Goal: Complete application form: Complete application form

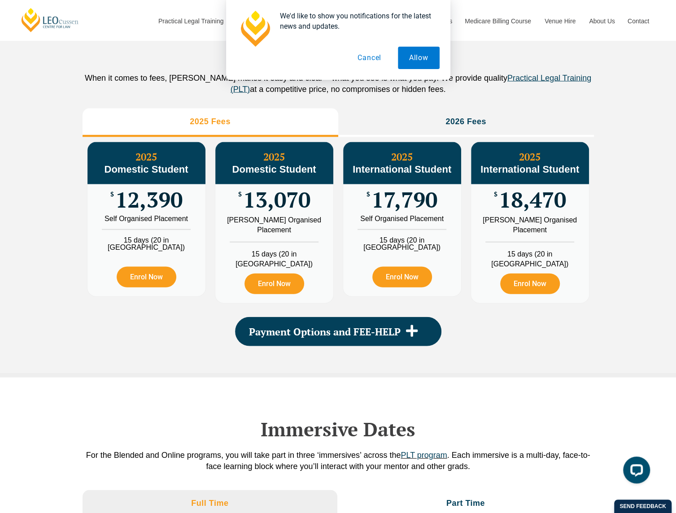
click at [367, 64] on button "Cancel" at bounding box center [370, 58] width 46 height 22
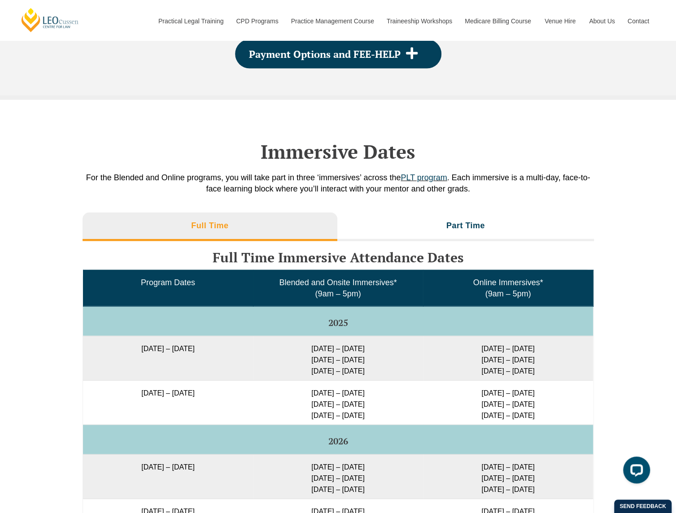
scroll to position [1311, 0]
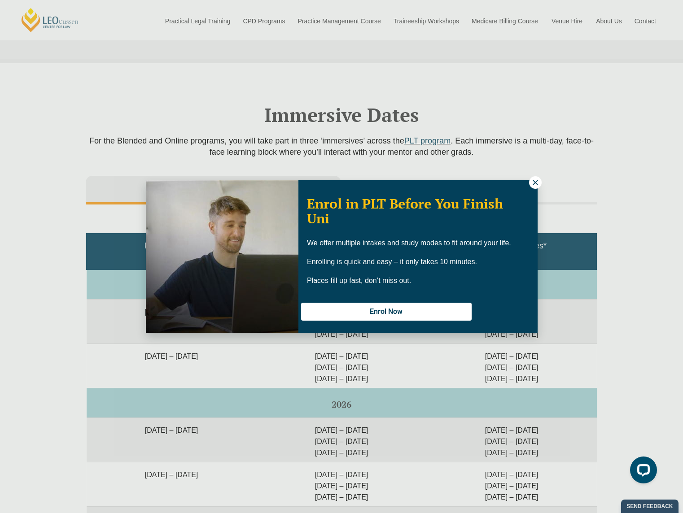
click at [538, 185] on icon at bounding box center [535, 183] width 8 height 8
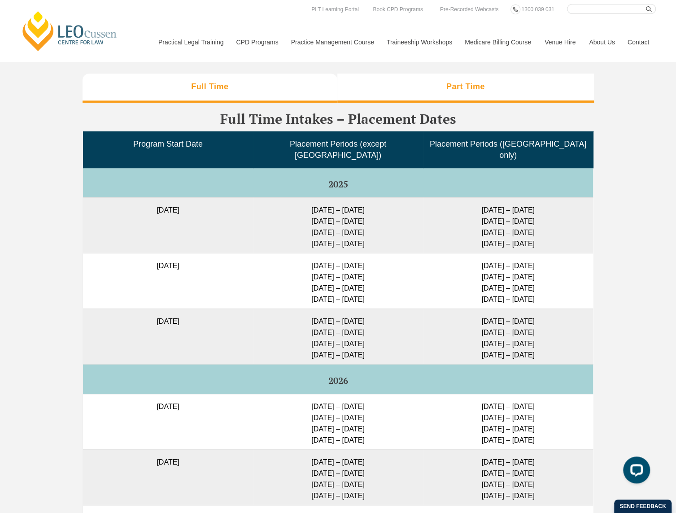
scroll to position [2208, 0]
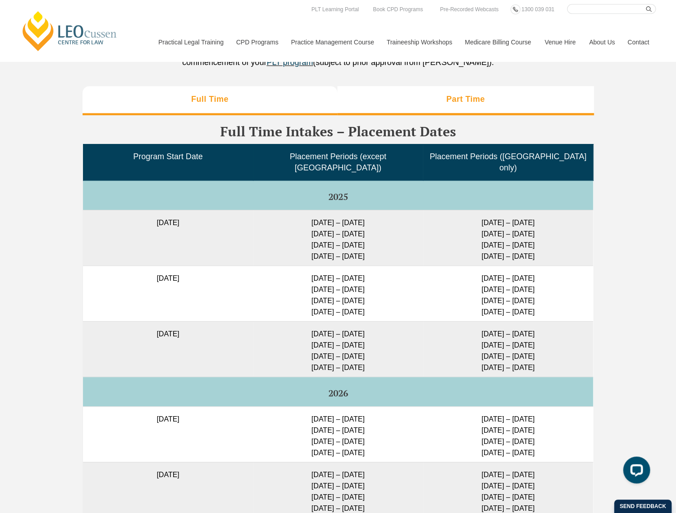
click at [457, 94] on h3 "Part Time" at bounding box center [466, 99] width 39 height 10
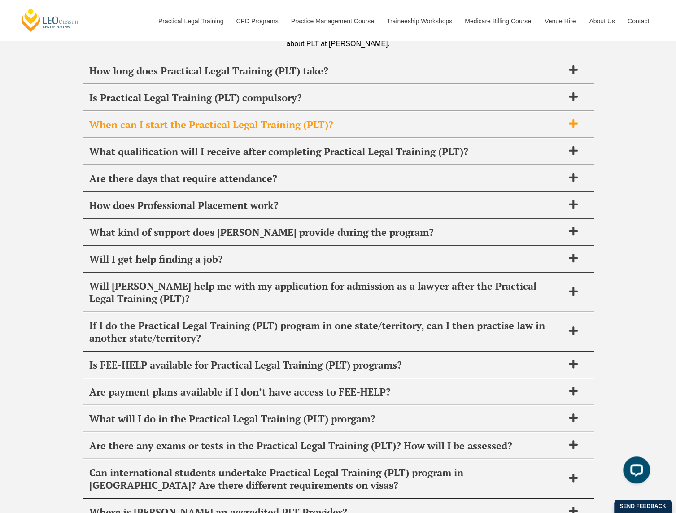
scroll to position [3331, 0]
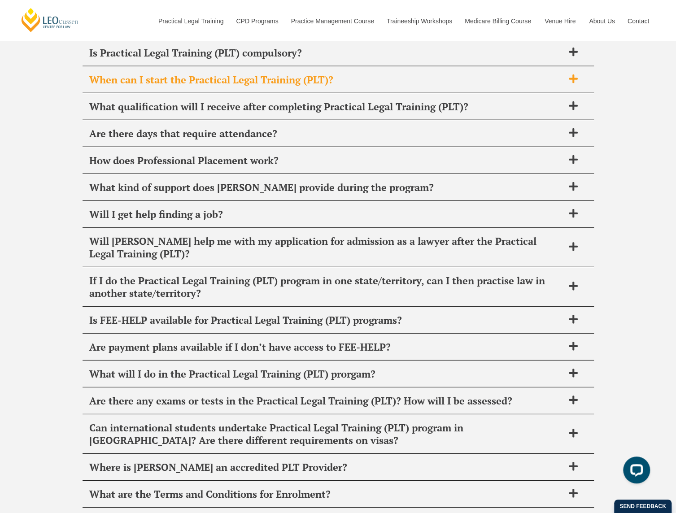
click at [389, 74] on span "When can I start the Practical Legal Training (PLT)?" at bounding box center [326, 80] width 475 height 13
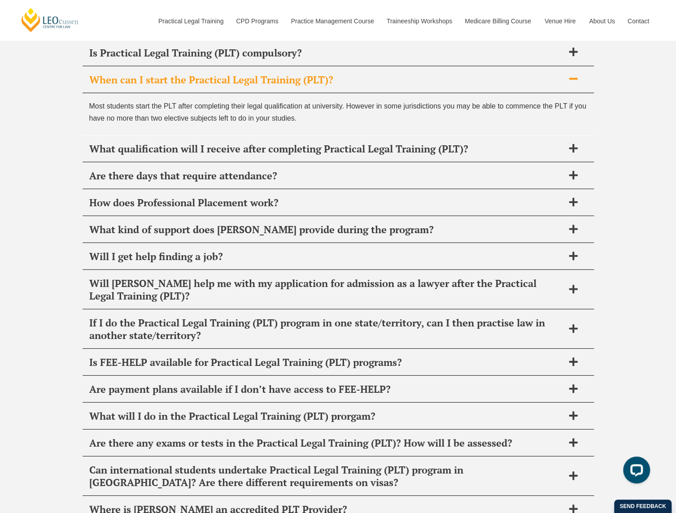
click at [389, 74] on span "When can I start the Practical Legal Training (PLT)?" at bounding box center [326, 80] width 475 height 13
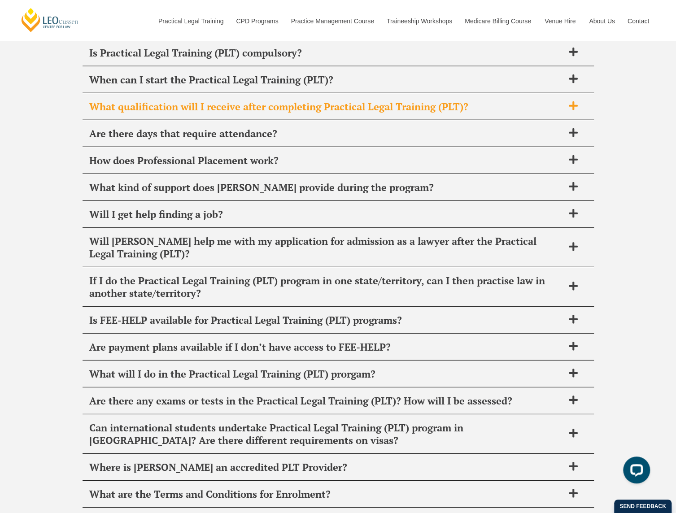
click at [384, 101] on span "What qualification will I receive after completing Practical Legal Training (PL…" at bounding box center [326, 107] width 475 height 13
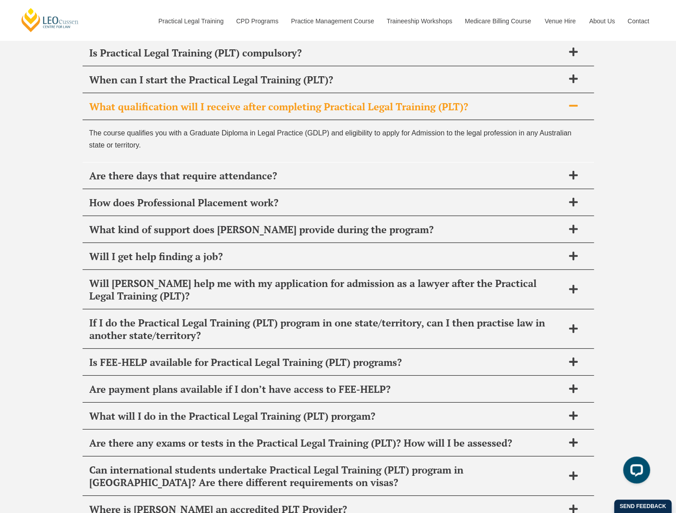
click at [384, 101] on span "What qualification will I receive after completing Practical Legal Training (PL…" at bounding box center [326, 107] width 475 height 13
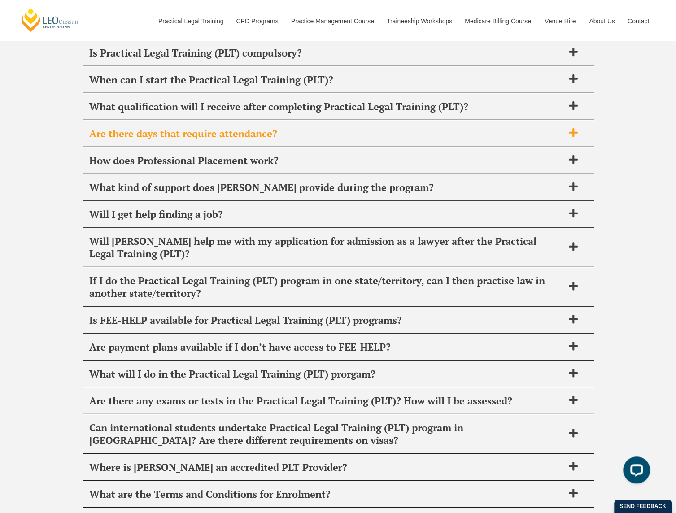
click at [374, 127] on span "Are there days that require attendance?" at bounding box center [326, 133] width 475 height 13
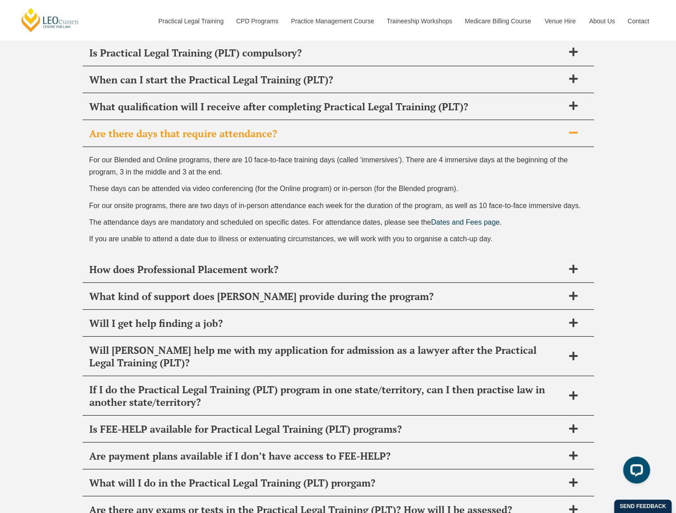
click at [374, 127] on span "Are there days that require attendance?" at bounding box center [326, 133] width 475 height 13
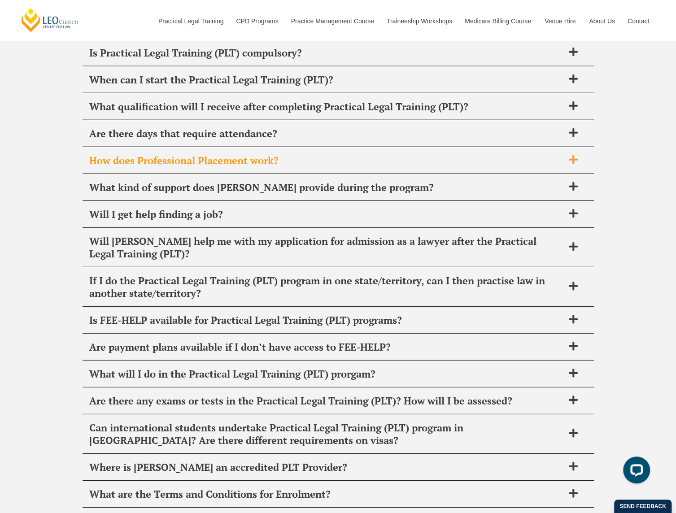
click at [338, 154] on span "How does Professional Placement work?" at bounding box center [326, 160] width 475 height 13
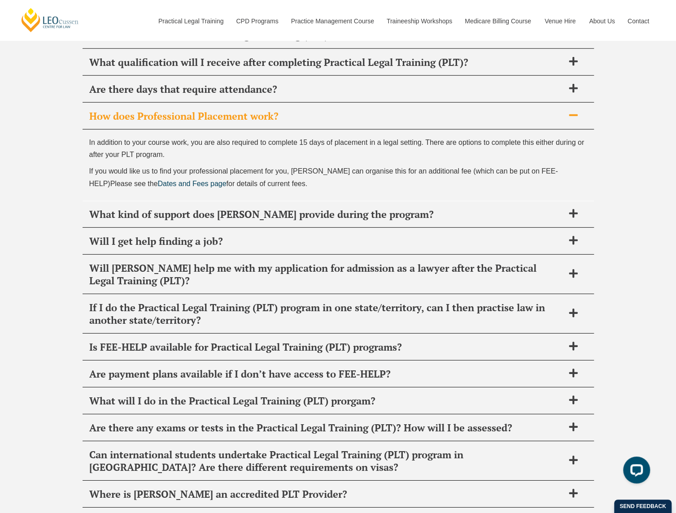
scroll to position [3375, 0]
click at [259, 110] on span "How does Professional Placement work?" at bounding box center [326, 116] width 475 height 13
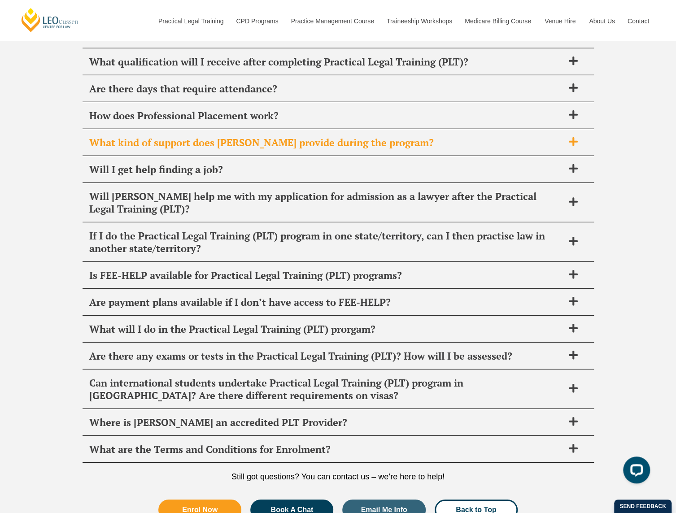
click at [273, 136] on span "What kind of support does Leo Cussen provide during the program?" at bounding box center [326, 142] width 475 height 13
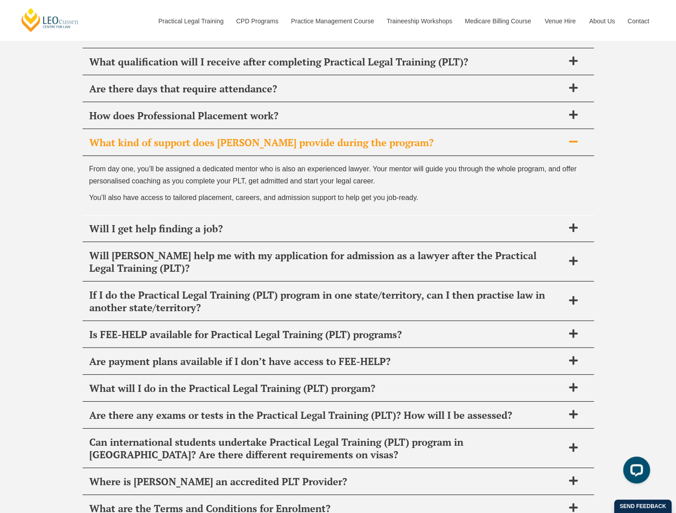
click at [474, 136] on span "What kind of support does Leo Cussen provide during the program?" at bounding box center [326, 142] width 475 height 13
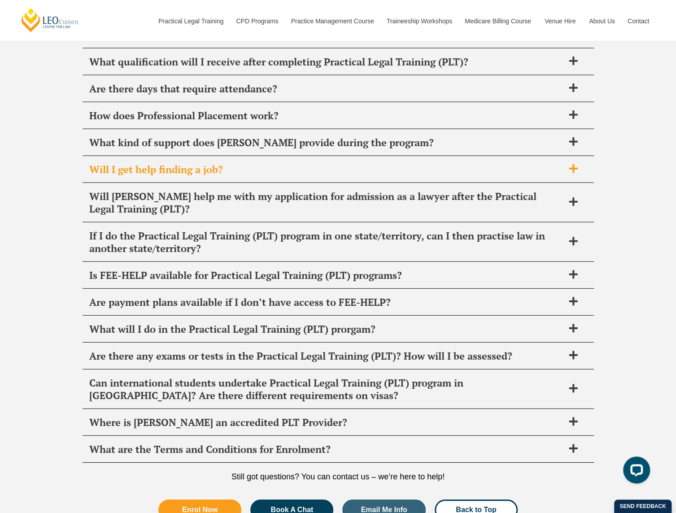
click at [307, 159] on div "Will I get help finding a job?" at bounding box center [339, 170] width 512 height 26
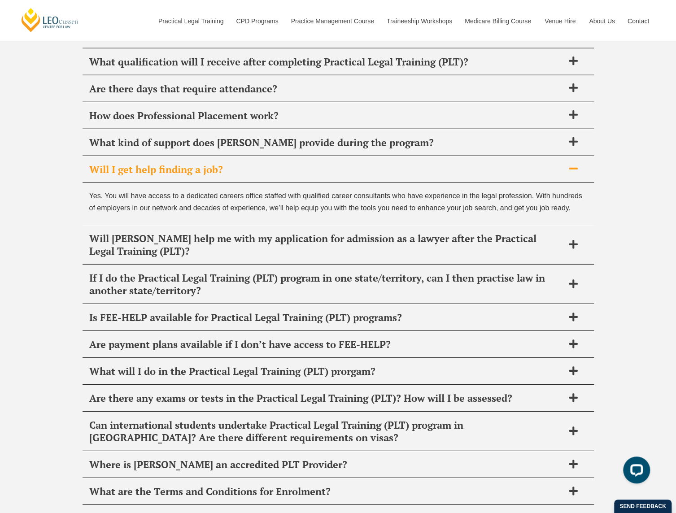
click at [307, 159] on div "Will I get help finding a job?" at bounding box center [339, 170] width 512 height 26
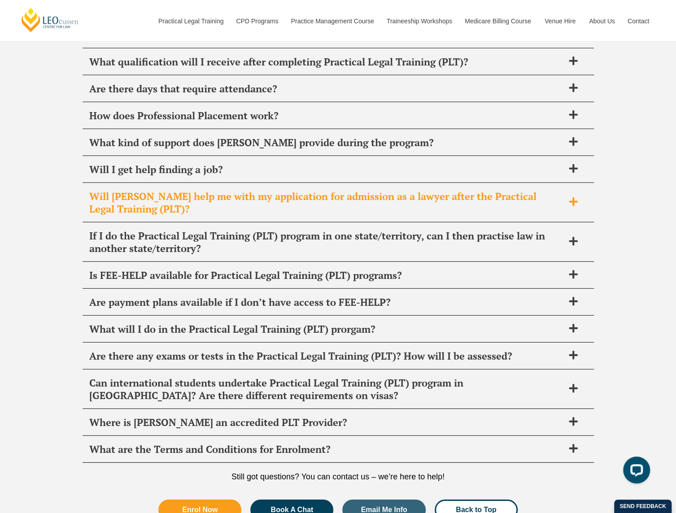
click at [293, 190] on span "Will Leo Cussen help me with my application for admission as a lawyer after the…" at bounding box center [326, 202] width 475 height 25
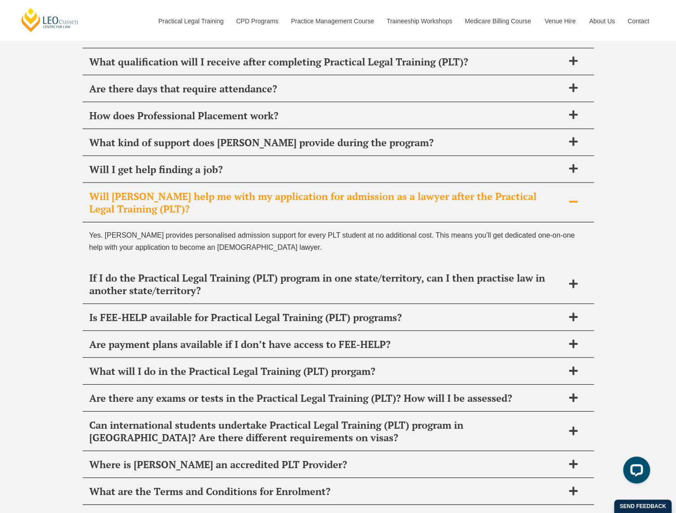
click at [293, 190] on span "Will Leo Cussen help me with my application for admission as a lawyer after the…" at bounding box center [326, 202] width 475 height 25
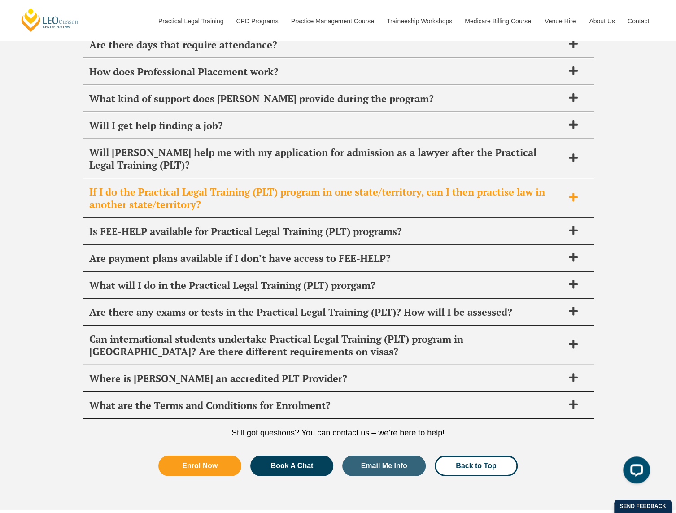
scroll to position [3420, 0]
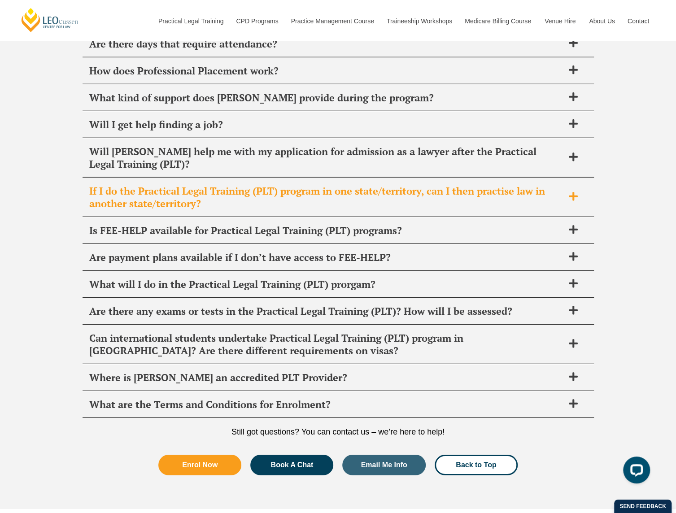
click at [285, 185] on span "If I do the Practical Legal Training (PLT) program in one state/territory, can …" at bounding box center [326, 197] width 475 height 25
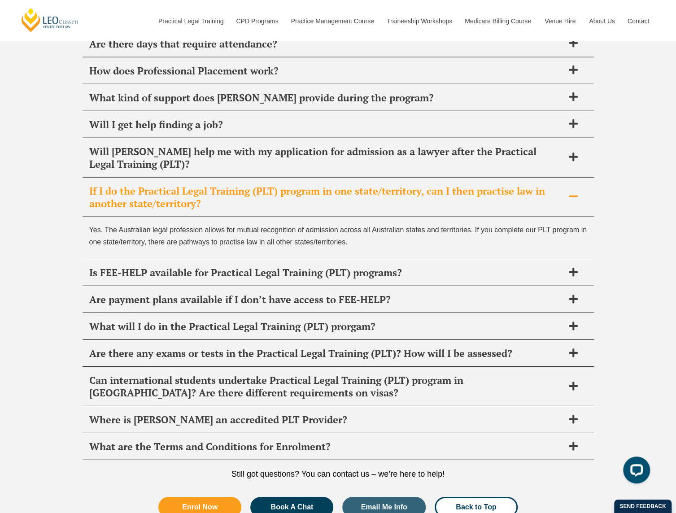
click at [285, 185] on span "If I do the Practical Legal Training (PLT) program in one state/territory, can …" at bounding box center [326, 197] width 475 height 25
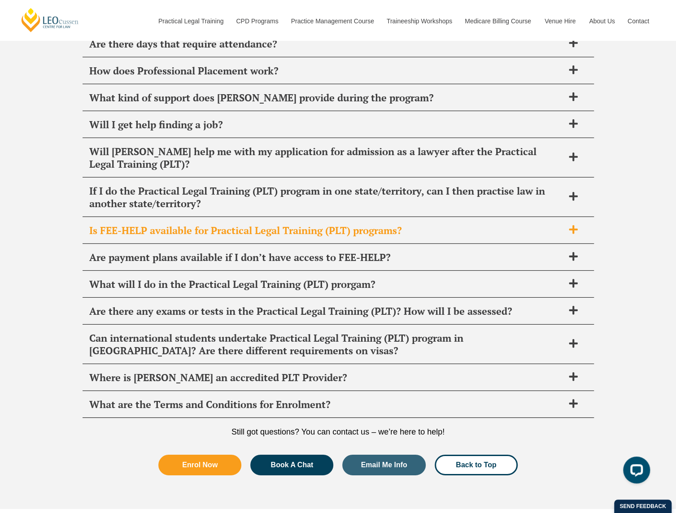
click at [292, 224] on span "Is FEE-HELP available for Practical Legal Training (PLT) programs?" at bounding box center [326, 230] width 475 height 13
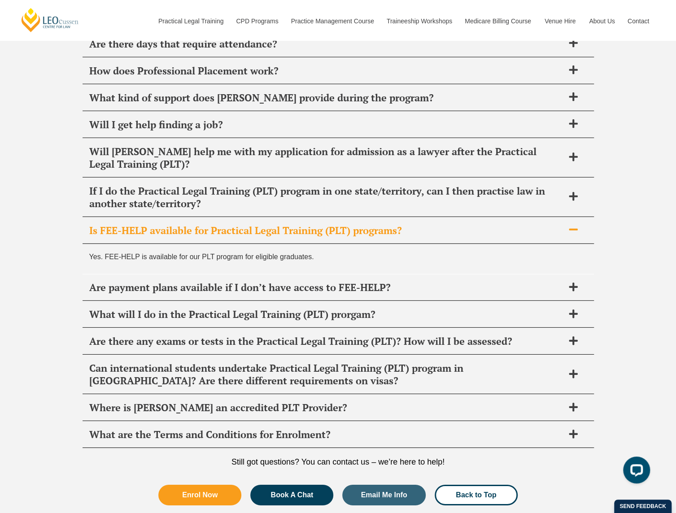
click at [292, 224] on span "Is FEE-HELP available for Practical Legal Training (PLT) programs?" at bounding box center [326, 230] width 475 height 13
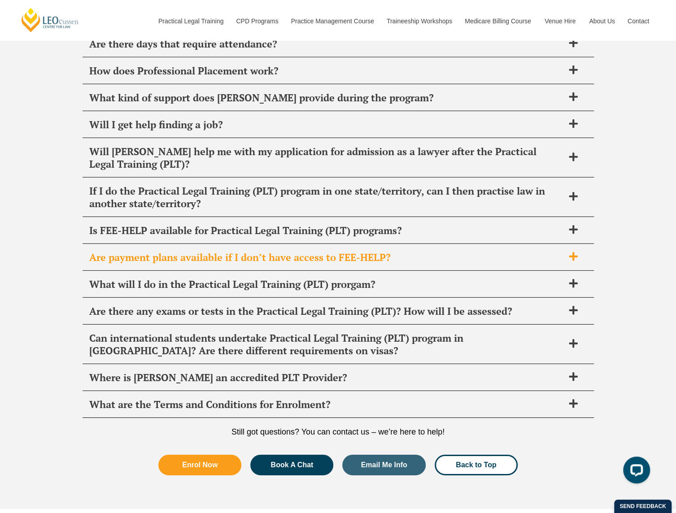
click at [291, 251] on span "Are payment plans available if I don’t have access to FEE-HELP?" at bounding box center [326, 257] width 475 height 13
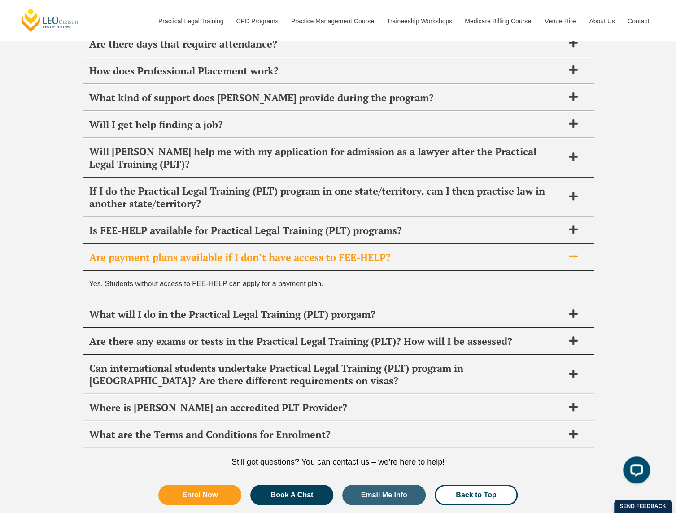
click at [291, 251] on span "Are payment plans available if I don’t have access to FEE-HELP?" at bounding box center [326, 257] width 475 height 13
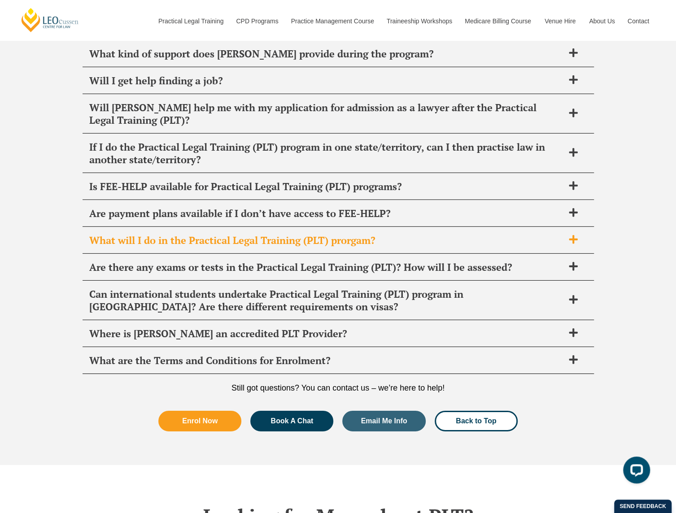
scroll to position [3465, 0]
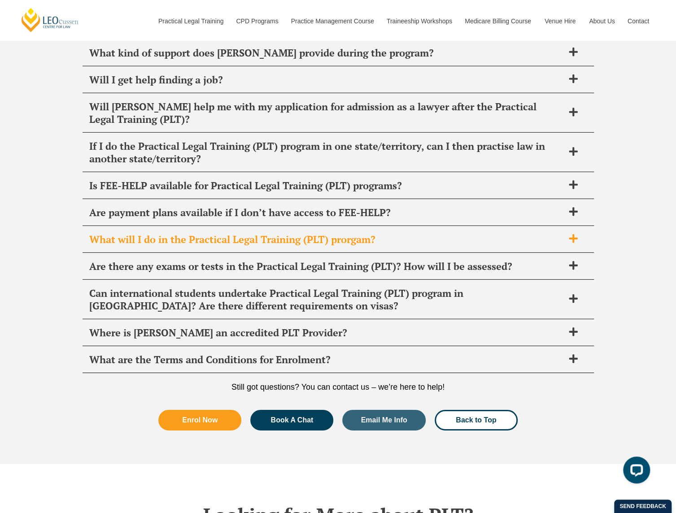
click at [284, 233] on span "What will I do in the Practical Legal Training (PLT) prorgam?" at bounding box center [326, 239] width 475 height 13
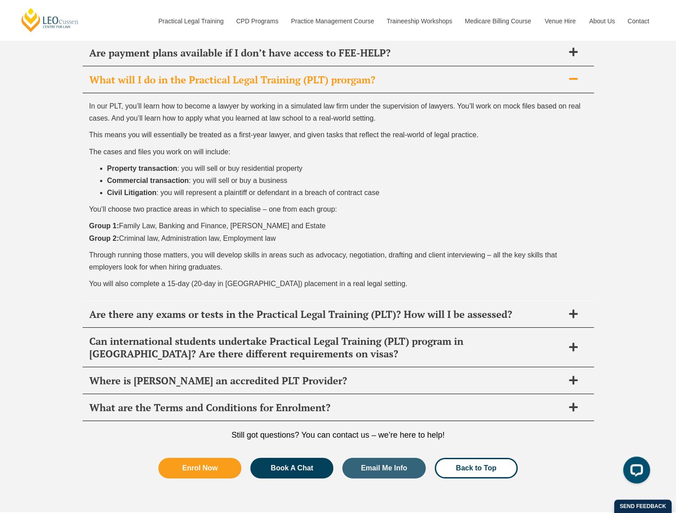
scroll to position [3600, 0]
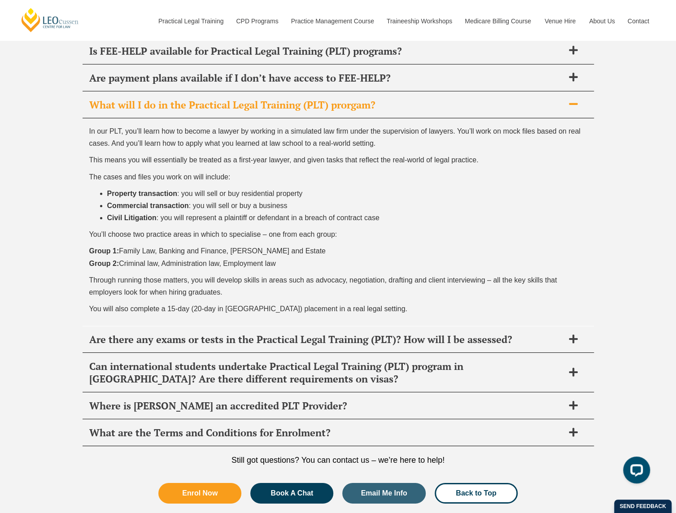
click at [234, 99] on span "What will I do in the Practical Legal Training (PLT) prorgam?" at bounding box center [326, 105] width 475 height 13
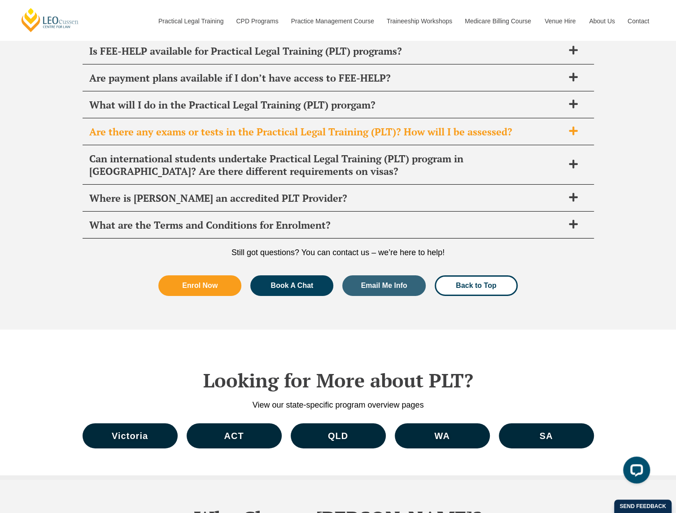
click at [334, 126] on span "Are there any exams or tests in the Practical Legal Training (PLT)? How will I …" at bounding box center [326, 132] width 475 height 13
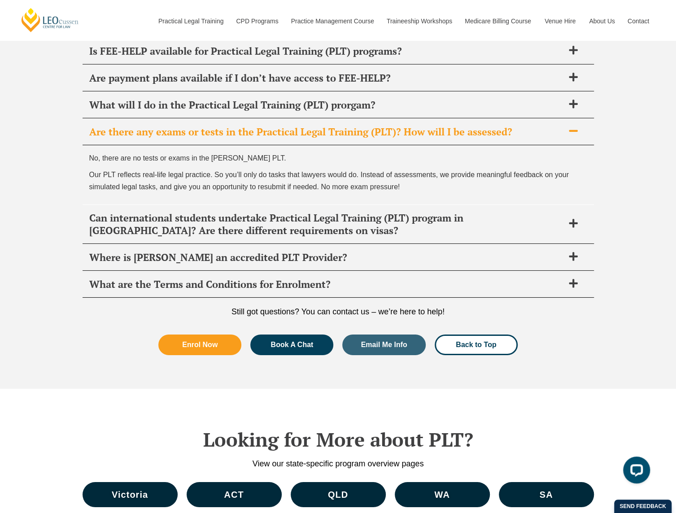
click at [334, 126] on span "Are there any exams or tests in the Practical Legal Training (PLT)? How will I …" at bounding box center [326, 132] width 475 height 13
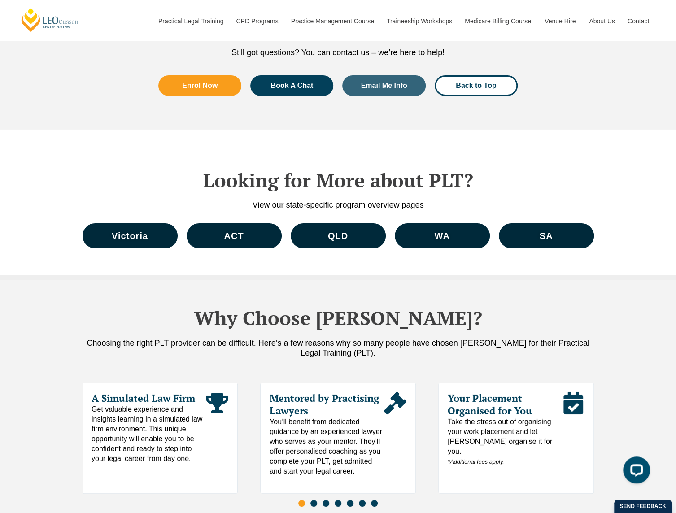
scroll to position [3869, 0]
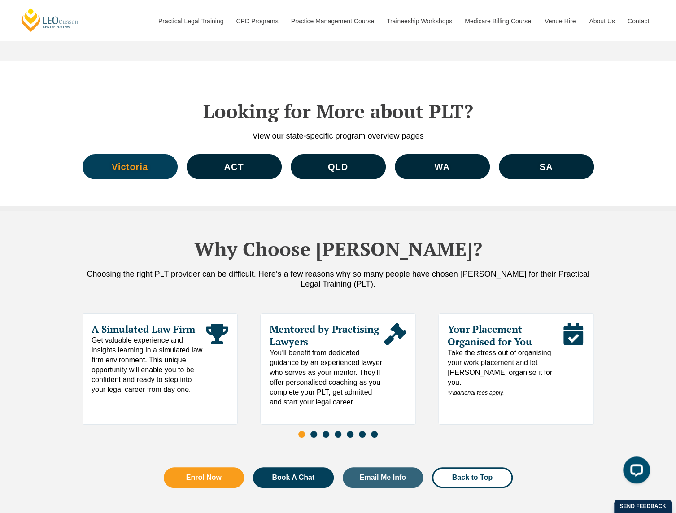
click at [132, 154] on link "Victoria" at bounding box center [130, 166] width 95 height 25
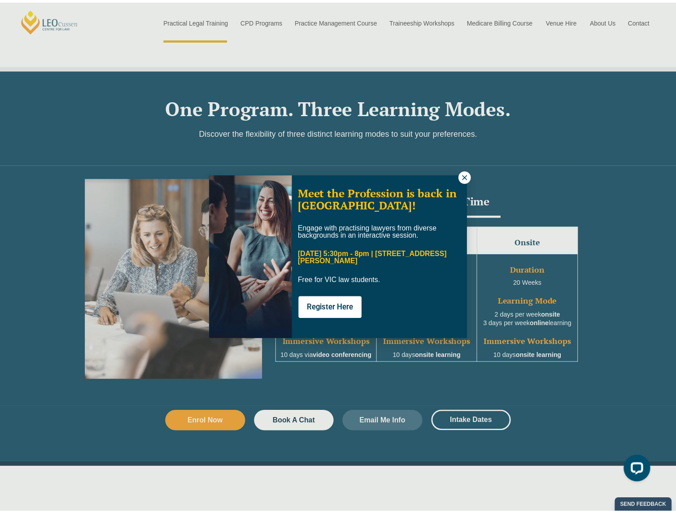
scroll to position [718, 0]
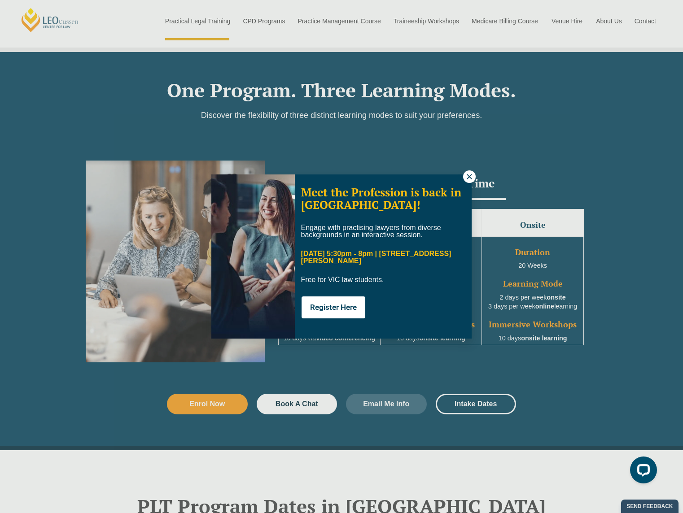
click at [472, 176] on icon at bounding box center [469, 177] width 8 height 8
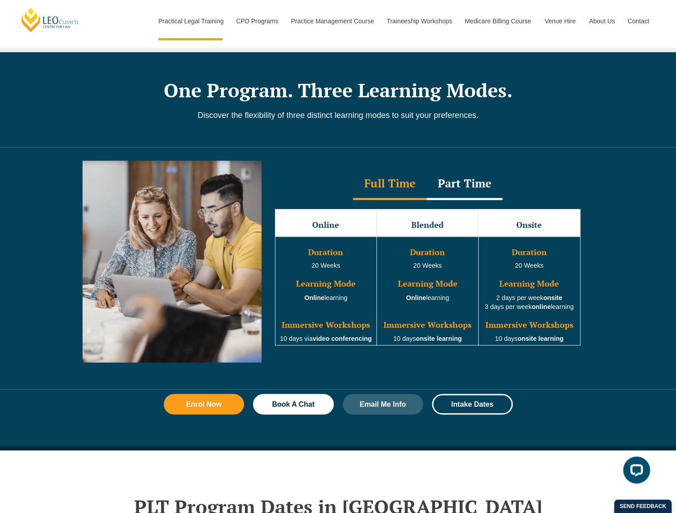
click at [468, 173] on div "Part Time" at bounding box center [465, 184] width 76 height 31
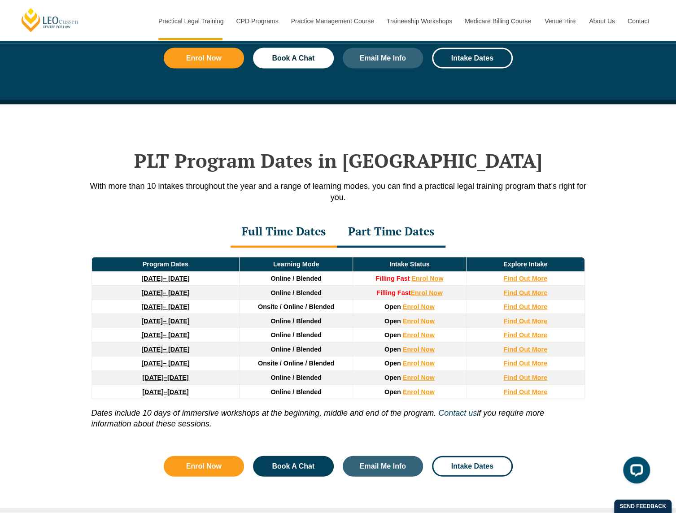
scroll to position [1077, 0]
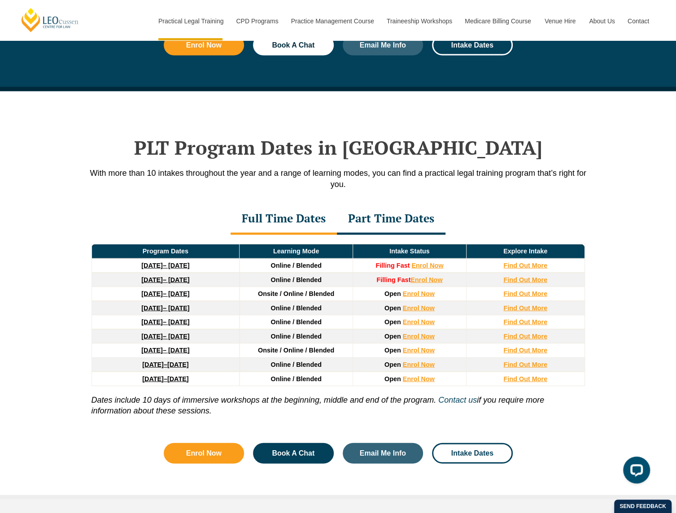
click at [426, 211] on div "Part Time Dates" at bounding box center [391, 219] width 109 height 31
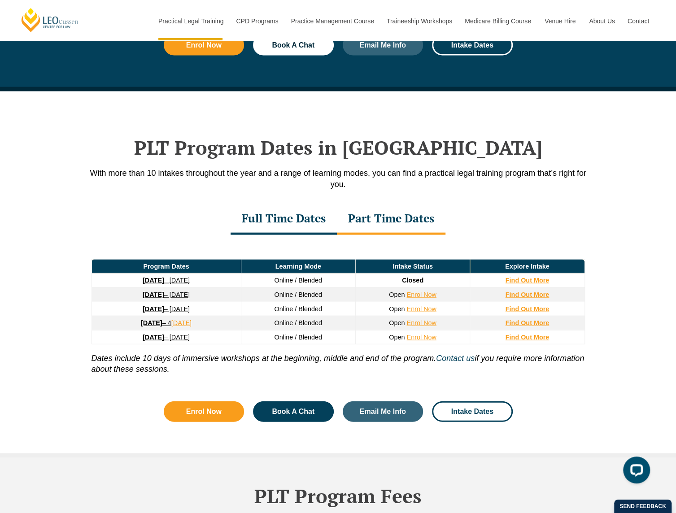
click at [282, 204] on div "Full Time Dates" at bounding box center [284, 219] width 106 height 31
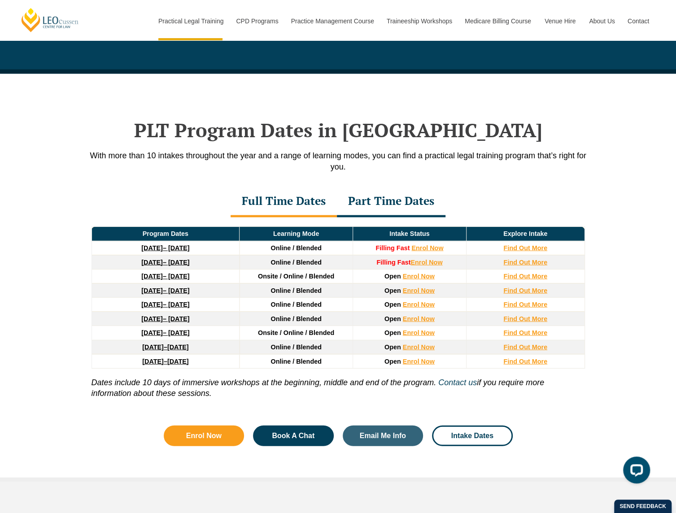
scroll to position [1122, 0]
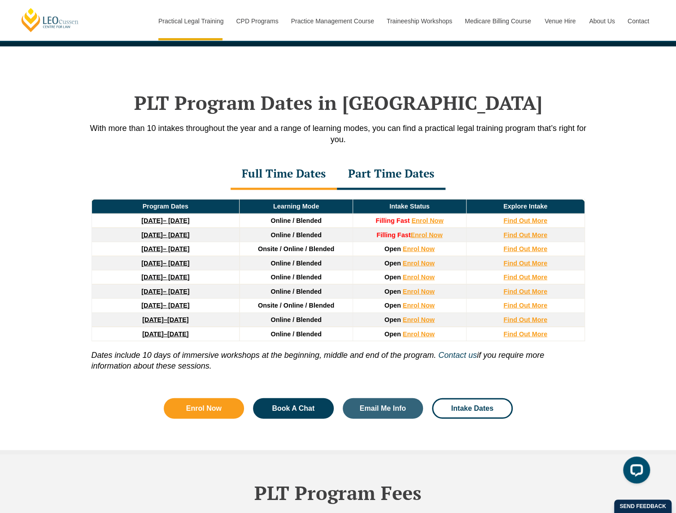
click at [418, 169] on div "Part Time Dates" at bounding box center [391, 174] width 109 height 31
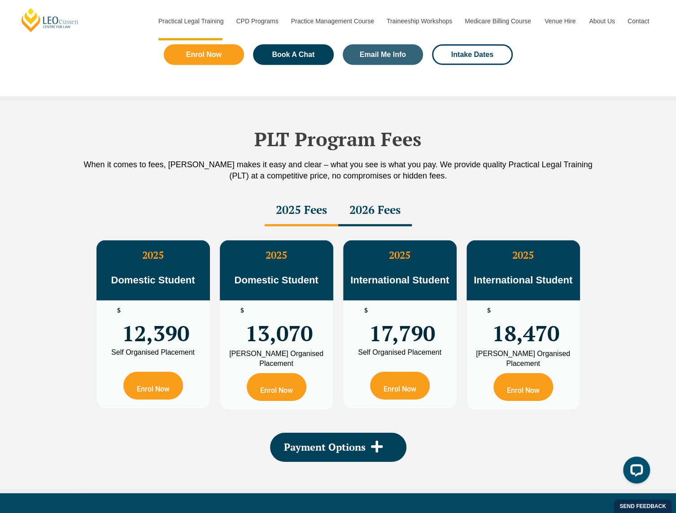
scroll to position [1436, 0]
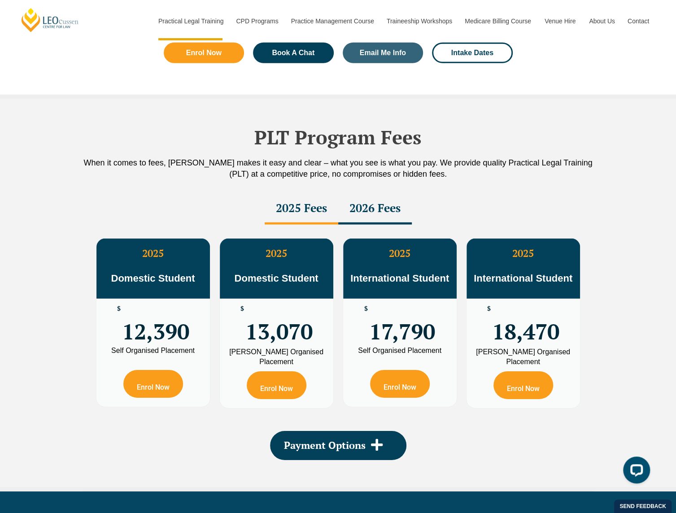
click at [391, 199] on div "2026 Fees" at bounding box center [375, 208] width 74 height 31
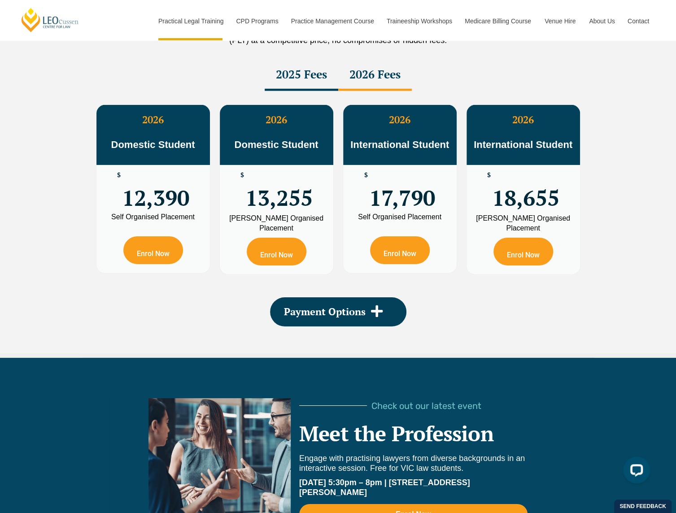
scroll to position [1571, 0]
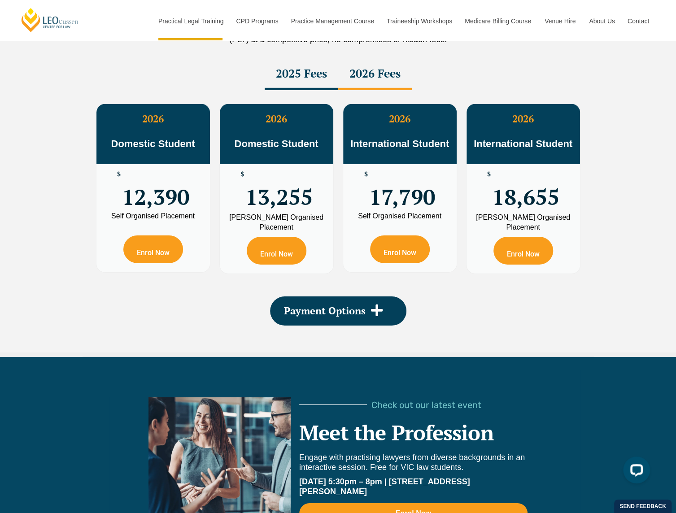
click at [305, 59] on div "2025 Fees" at bounding box center [302, 74] width 74 height 31
click at [382, 63] on div "2026 Fees" at bounding box center [375, 74] width 74 height 31
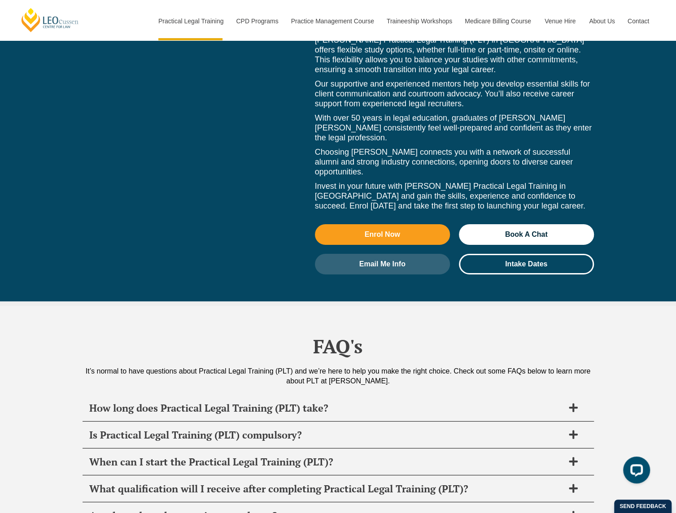
scroll to position [4127, 0]
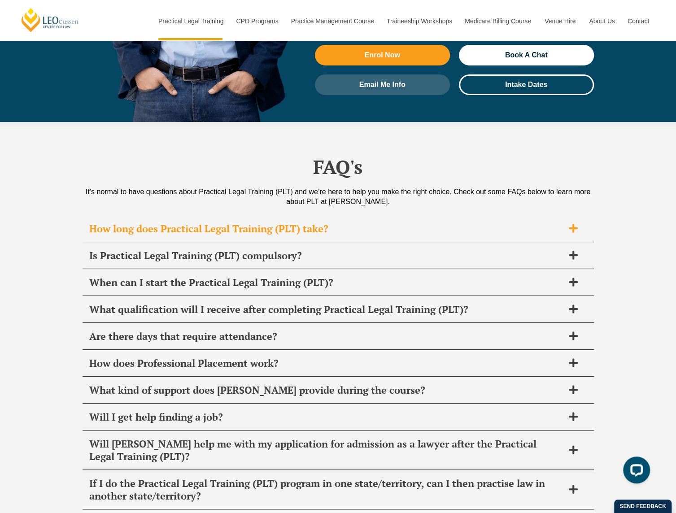
click at [373, 223] on h2 "How long does Practical Legal Training (PLT) take?" at bounding box center [326, 229] width 475 height 13
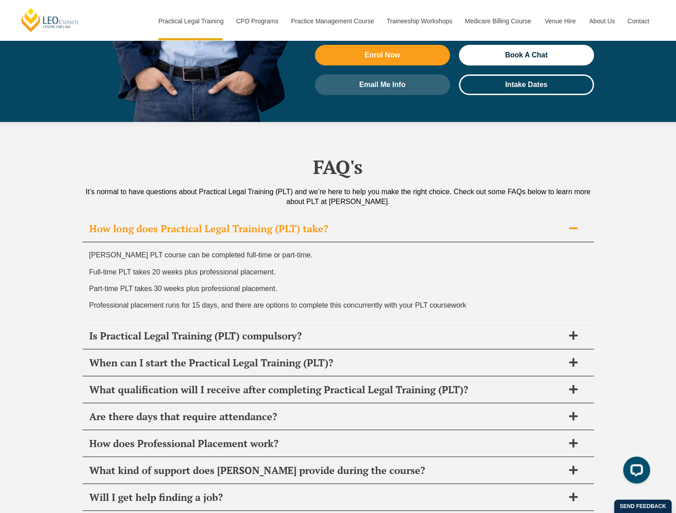
click at [373, 223] on h2 "How long does Practical Legal Training (PLT) take?" at bounding box center [326, 229] width 475 height 13
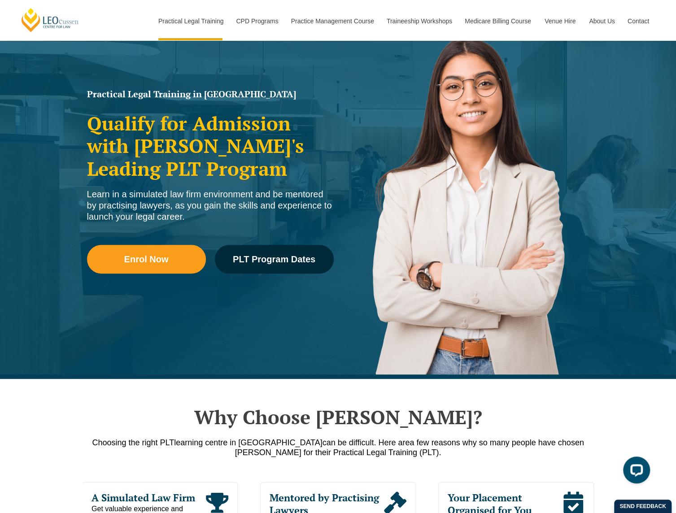
scroll to position [43, 0]
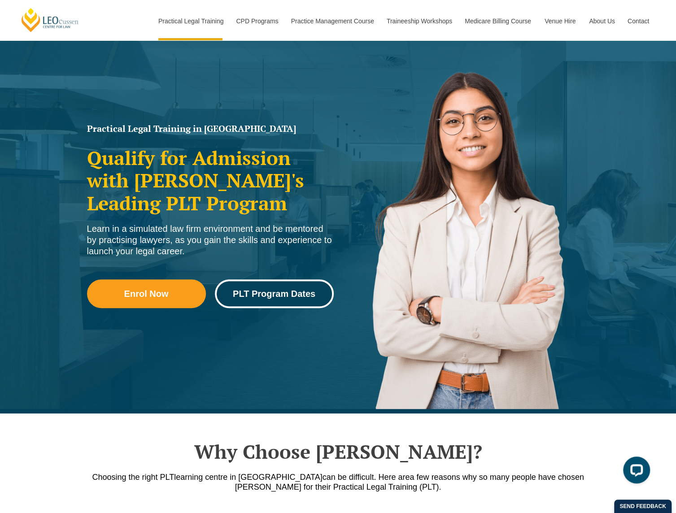
click at [253, 294] on span "PLT Program Dates" at bounding box center [274, 294] width 83 height 9
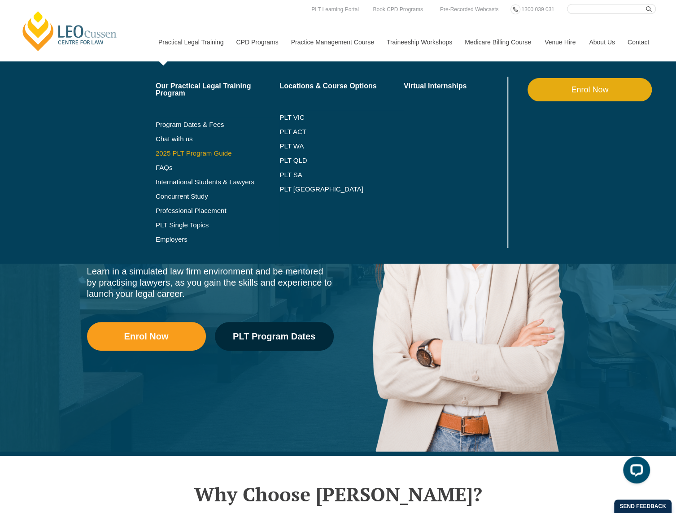
click at [179, 150] on link "2025 PLT Program Guide" at bounding box center [207, 153] width 102 height 7
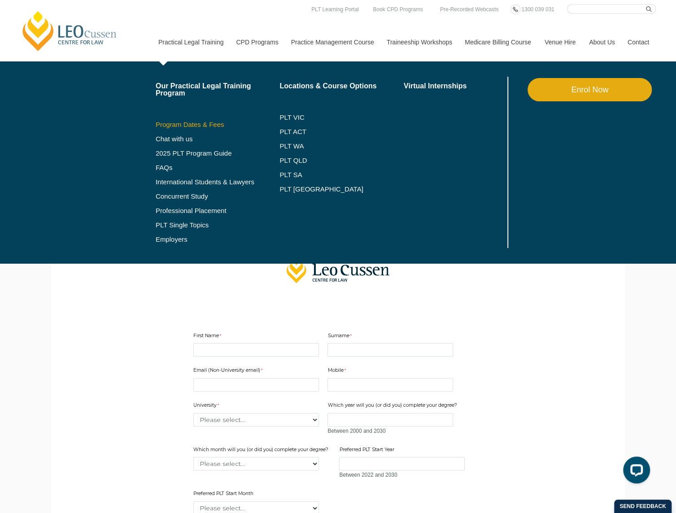
click at [184, 128] on link "Program Dates & Fees" at bounding box center [218, 124] width 124 height 7
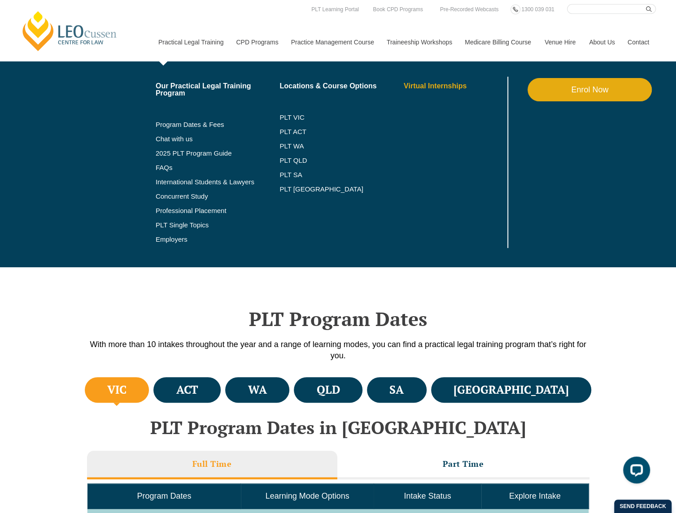
click at [452, 89] on link "Virtual Internships" at bounding box center [455, 86] width 102 height 7
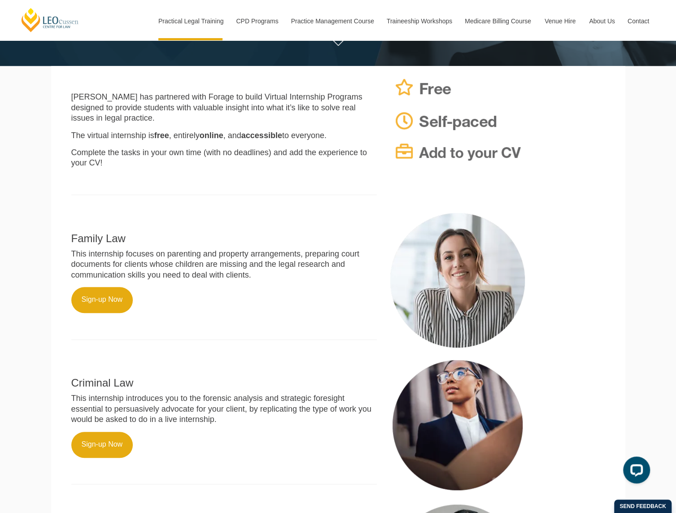
scroll to position [224, 0]
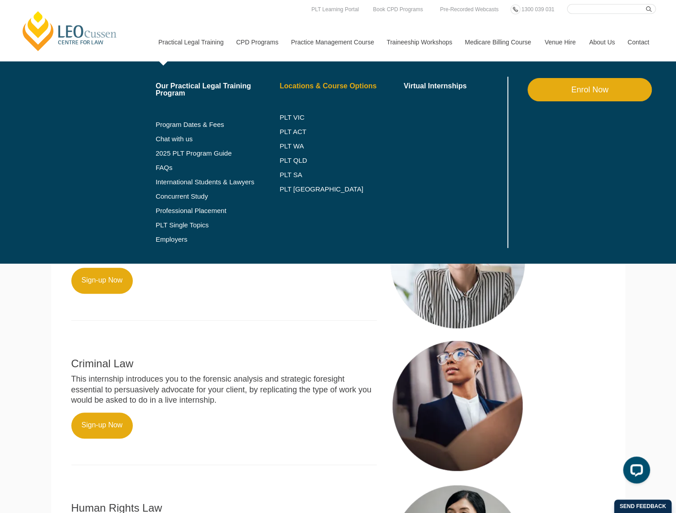
click at [333, 86] on link "Locations & Course Options" at bounding box center [342, 86] width 124 height 7
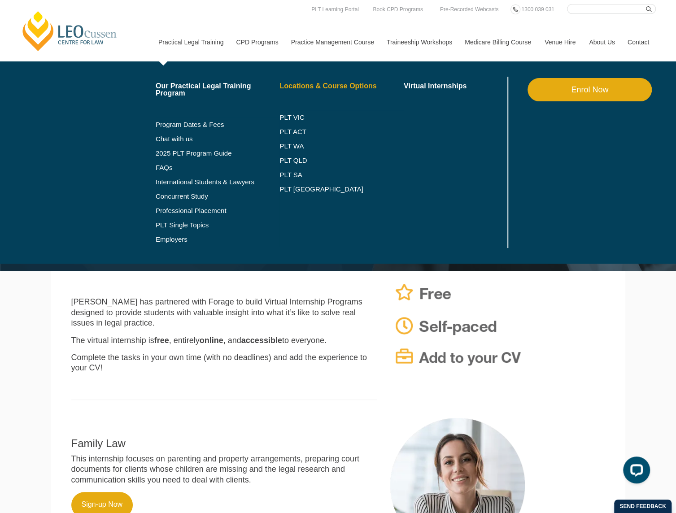
click at [333, 86] on link "Locations & Course Options" at bounding box center [342, 86] width 124 height 7
click at [322, 87] on link "Locations & Course Options" at bounding box center [342, 86] width 124 height 7
click at [177, 125] on link "Program Dates & Fees" at bounding box center [218, 124] width 124 height 7
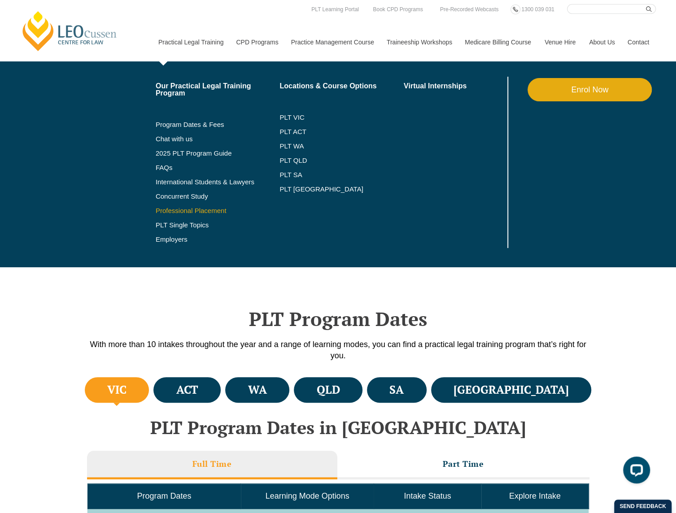
click at [175, 211] on link "Professional Placement" at bounding box center [218, 210] width 124 height 7
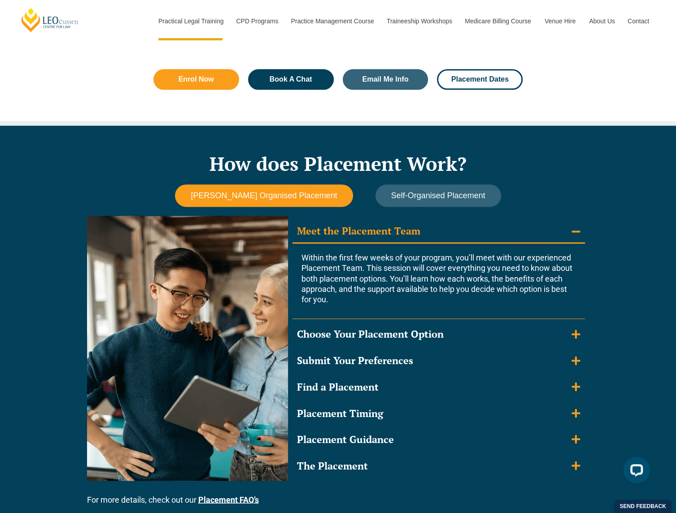
scroll to position [673, 0]
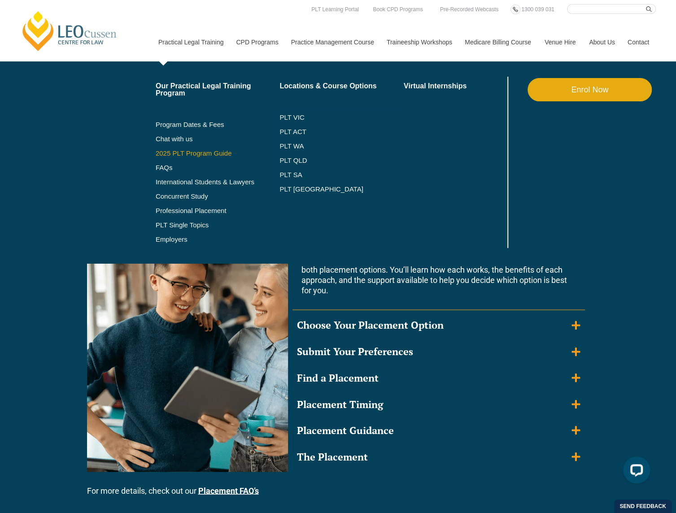
click at [205, 150] on link "2025 PLT Program Guide" at bounding box center [207, 153] width 102 height 7
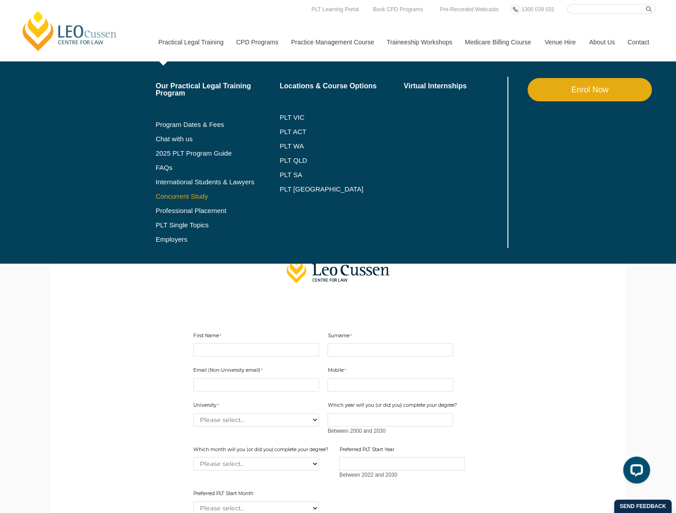
click at [193, 199] on link "Concurrent Study" at bounding box center [218, 196] width 124 height 7
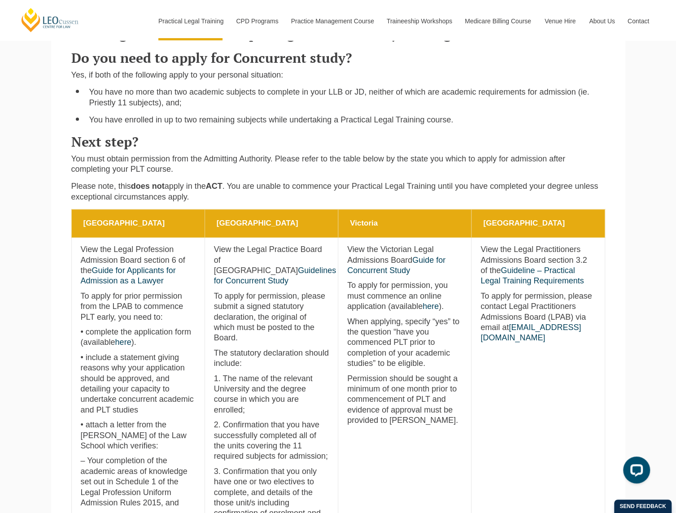
scroll to position [269, 0]
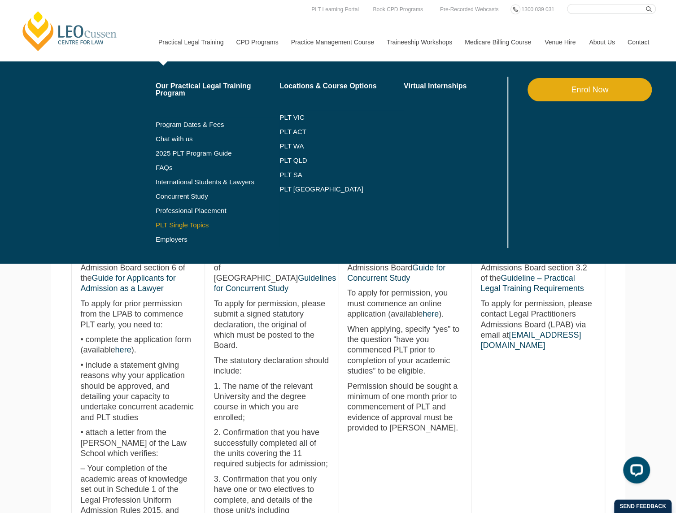
click at [195, 225] on link "PLT Single Topics" at bounding box center [218, 225] width 124 height 7
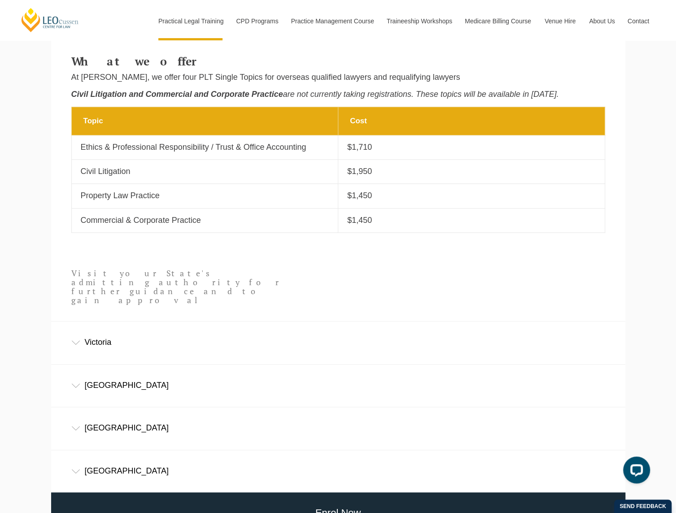
scroll to position [359, 0]
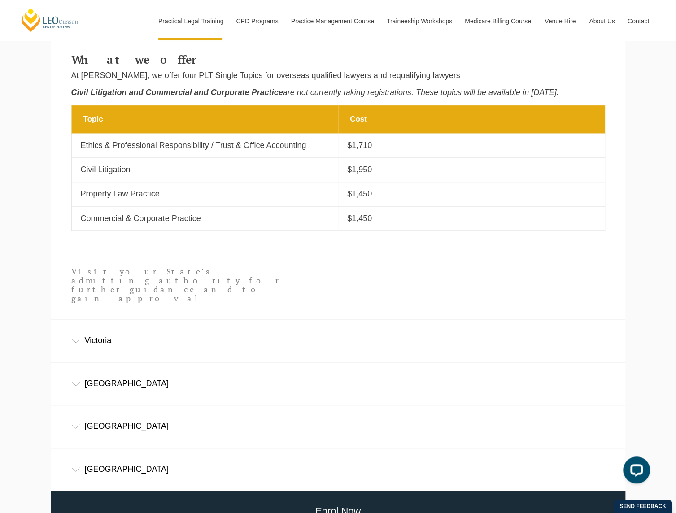
click at [110, 323] on div "Victoria" at bounding box center [338, 341] width 575 height 42
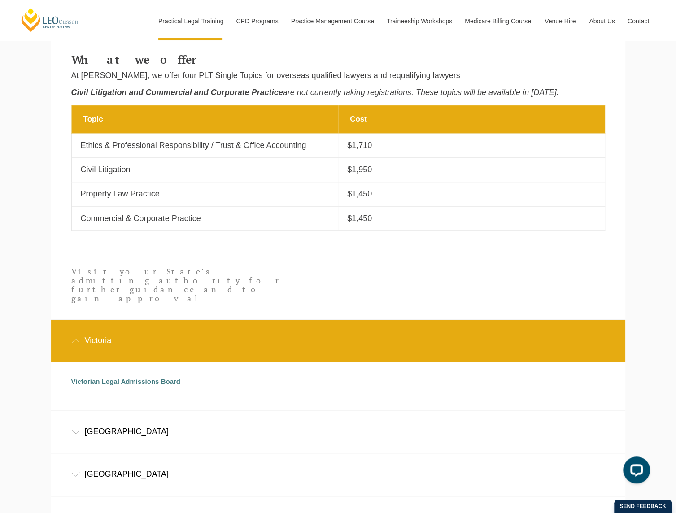
click at [109, 321] on div "Victoria" at bounding box center [338, 341] width 575 height 42
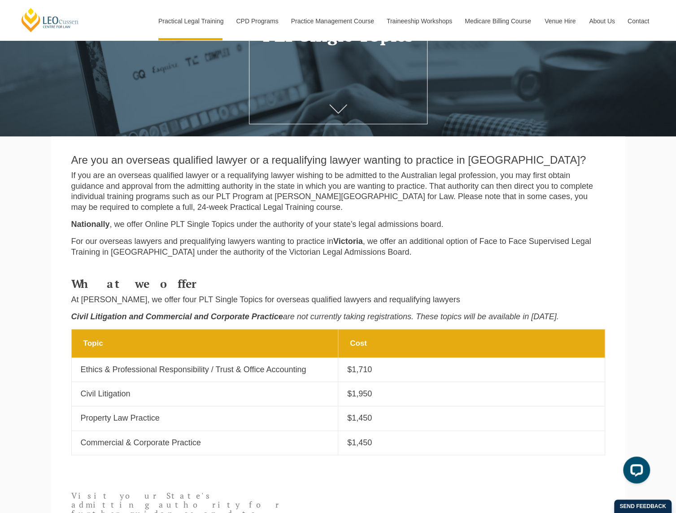
scroll to position [135, 0]
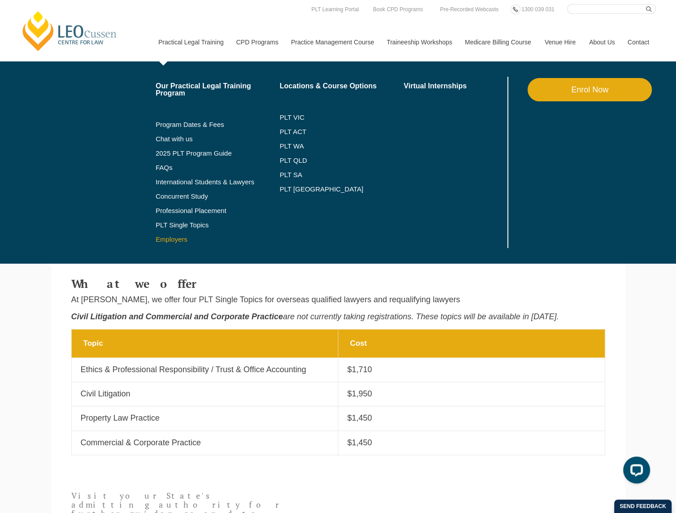
click at [180, 239] on link "Employers" at bounding box center [218, 239] width 124 height 7
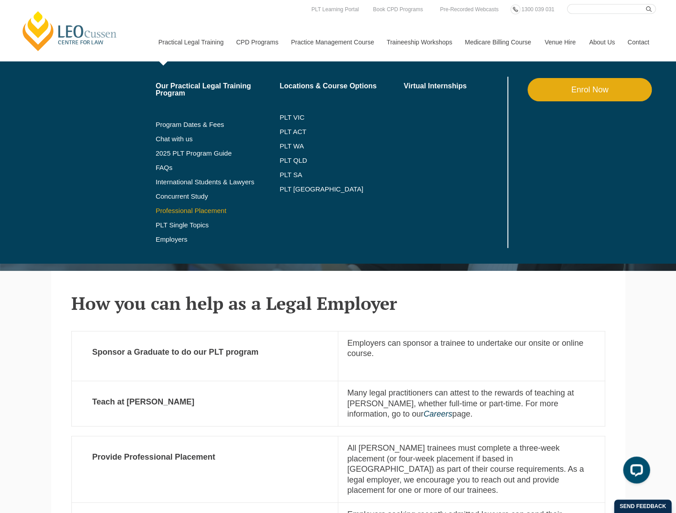
click at [215, 209] on link "Professional Placement" at bounding box center [218, 210] width 124 height 7
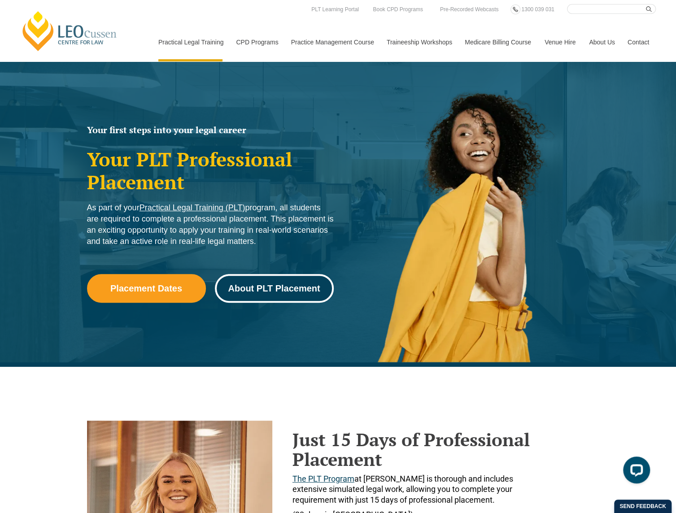
click at [264, 290] on span "About PLT Placement" at bounding box center [274, 288] width 92 height 9
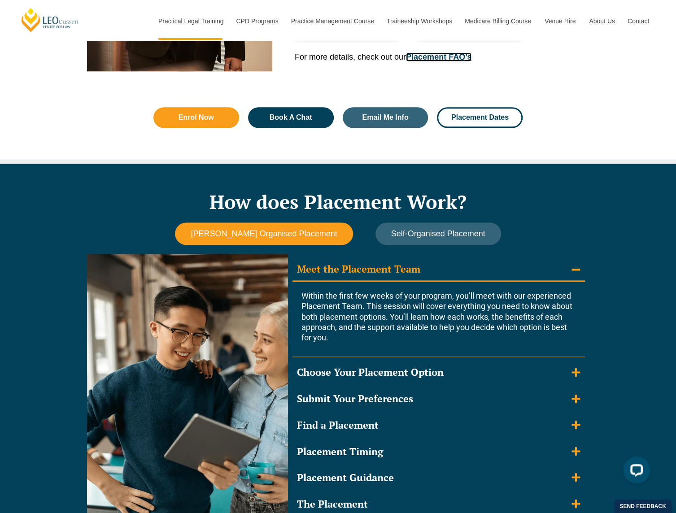
scroll to position [726, 0]
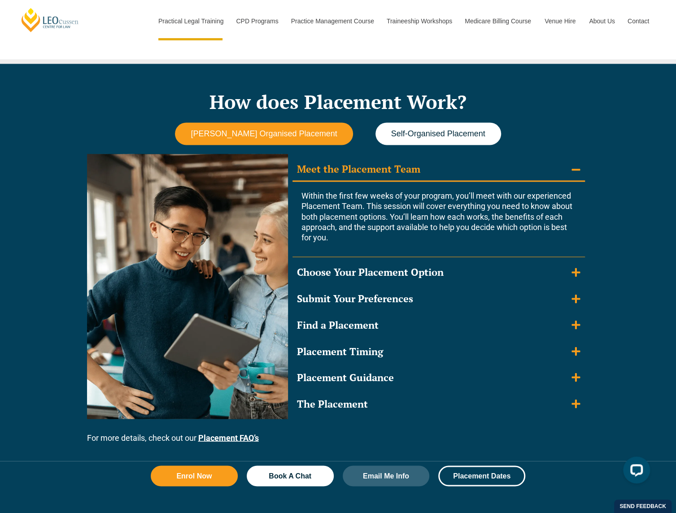
click at [448, 134] on span "Self-Organised Placement" at bounding box center [438, 133] width 94 height 9
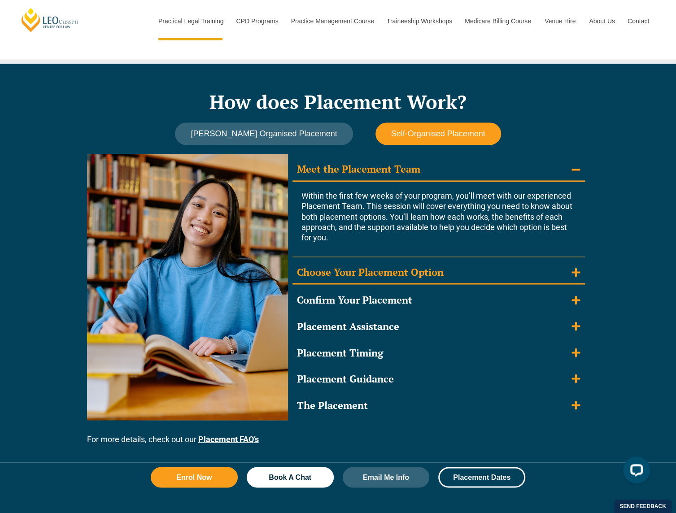
click at [576, 275] on icon "Accordion. Open links with Enter or Space, close with Escape, and navigate with…" at bounding box center [576, 272] width 9 height 9
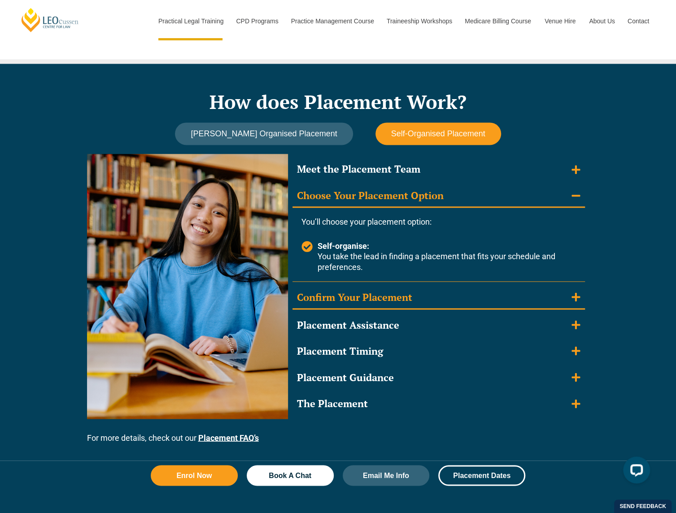
click at [575, 299] on icon "Accordion. Open links with Enter or Space, close with Escape, and navigate with…" at bounding box center [576, 297] width 9 height 10
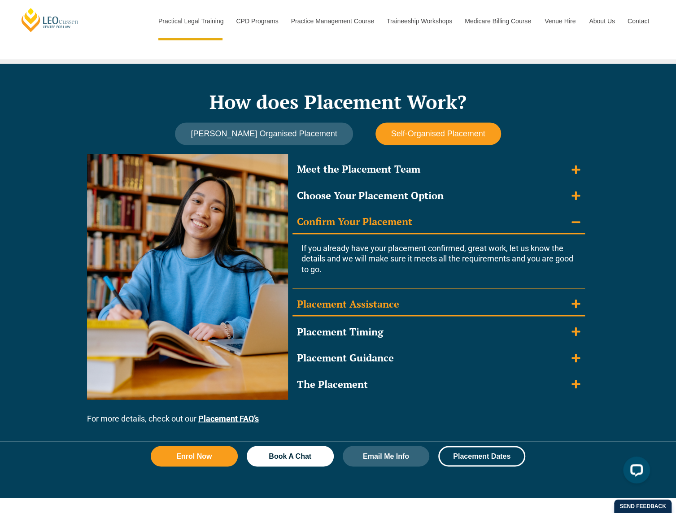
click at [575, 311] on summary "Placement Assistance" at bounding box center [439, 304] width 293 height 23
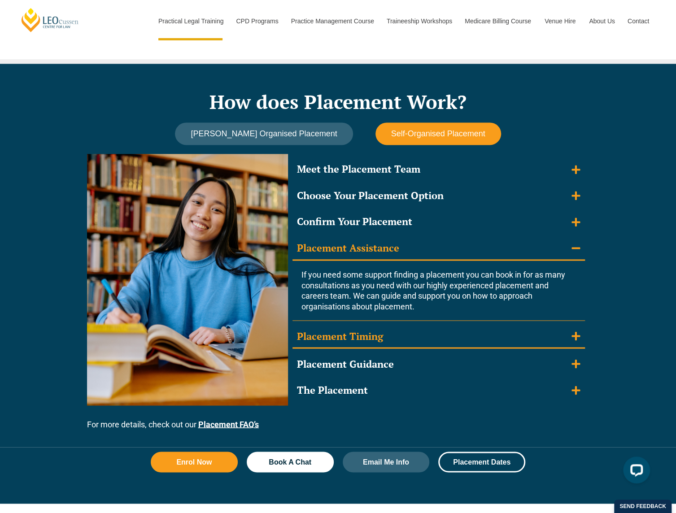
click at [570, 329] on summary "Placement Timing" at bounding box center [439, 336] width 293 height 23
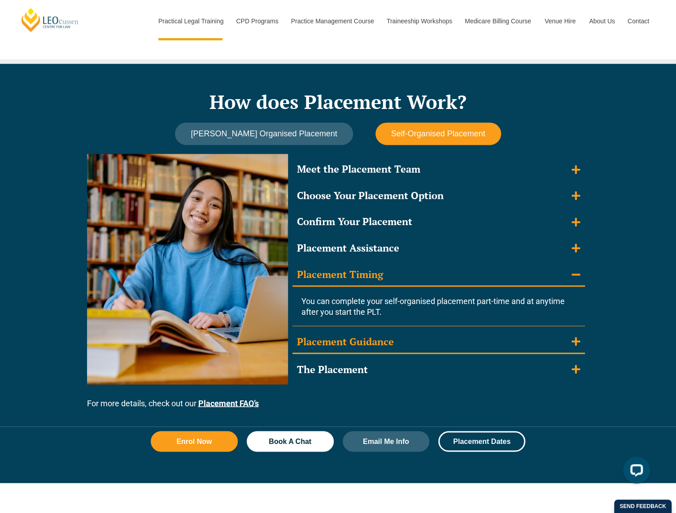
click at [575, 345] on icon "Accordion. Open links with Enter or Space, close with Escape, and navigate with…" at bounding box center [576, 342] width 9 height 9
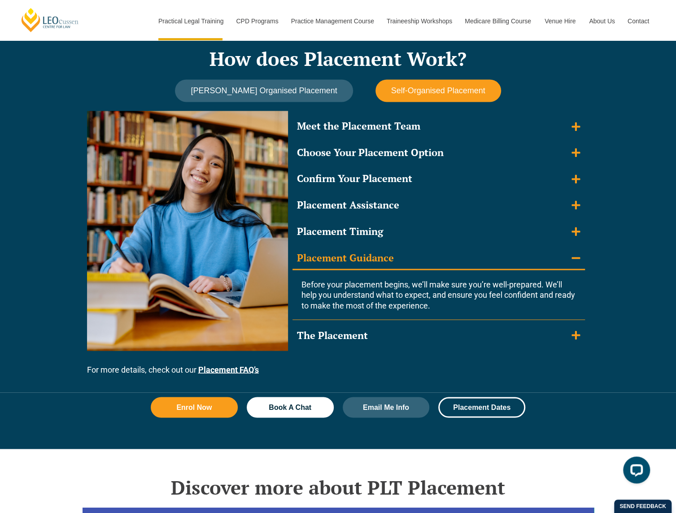
scroll to position [771, 0]
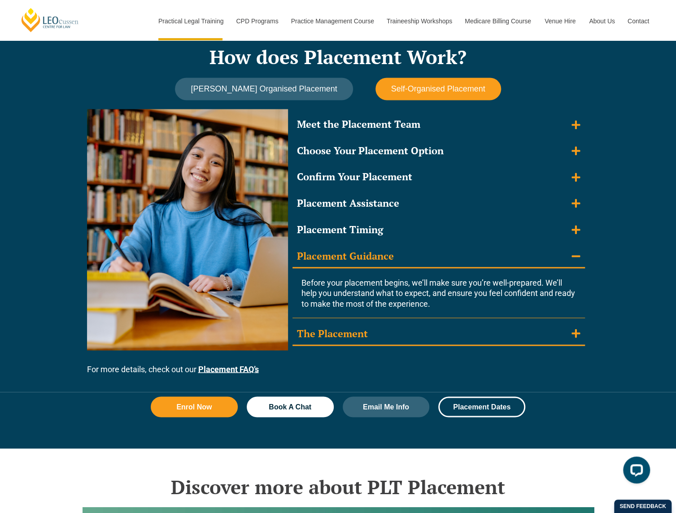
click at [575, 334] on icon "Accordion. Open links with Enter or Space, close with Escape, and navigate with…" at bounding box center [576, 333] width 9 height 9
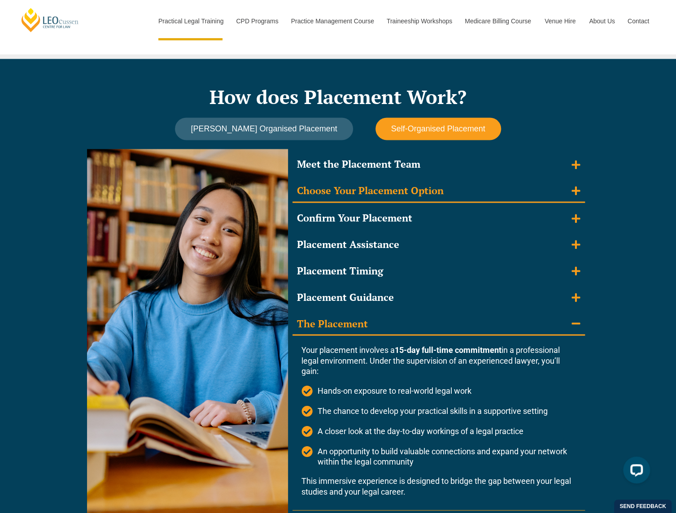
scroll to position [726, 0]
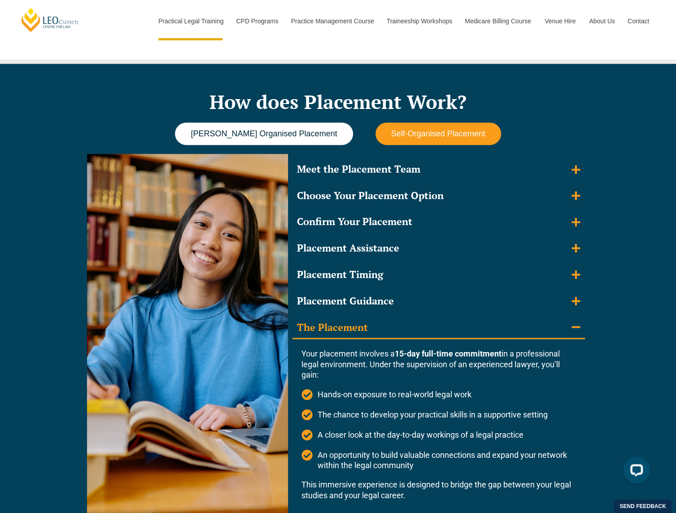
click at [292, 134] on span "Leo Cussen Organised Placement" at bounding box center [264, 133] width 146 height 9
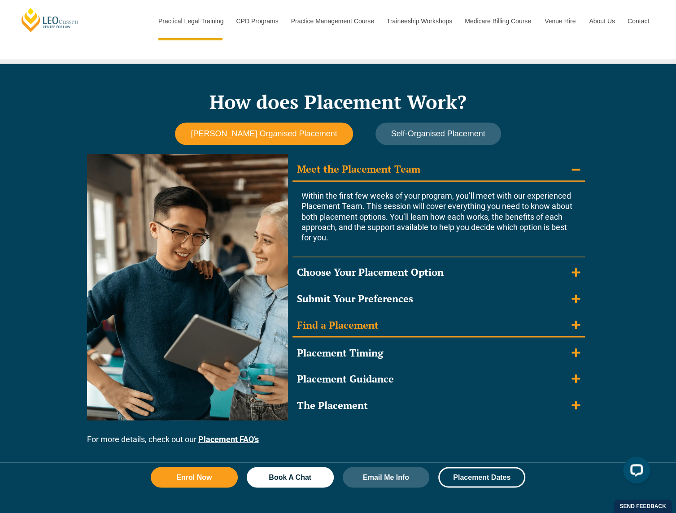
click at [572, 320] on icon "Accordion. Open links with Enter or Space, close with Escape, and navigate with…" at bounding box center [576, 325] width 9 height 10
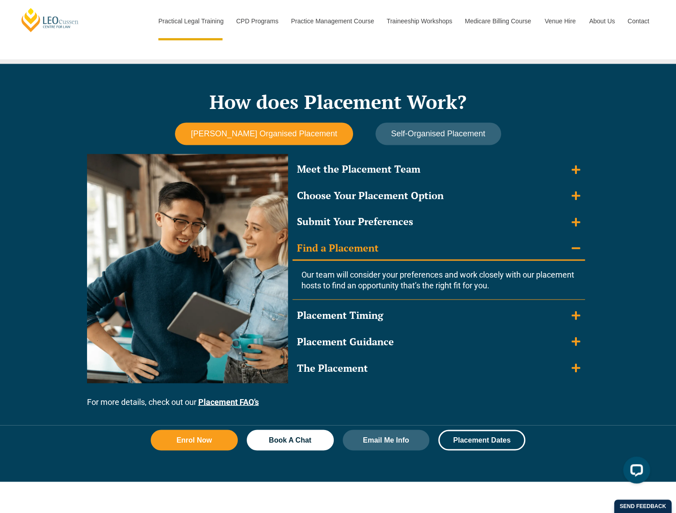
click at [573, 239] on summary "Find a Placement" at bounding box center [439, 248] width 293 height 23
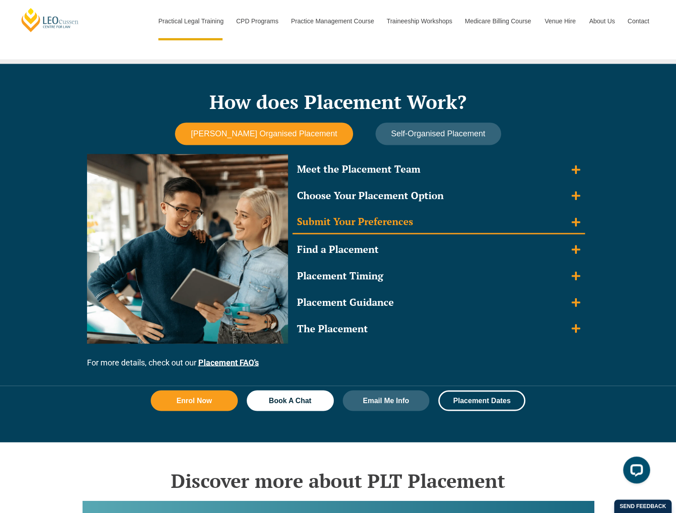
click at [576, 214] on summary "Submit Your Preferences" at bounding box center [439, 222] width 293 height 23
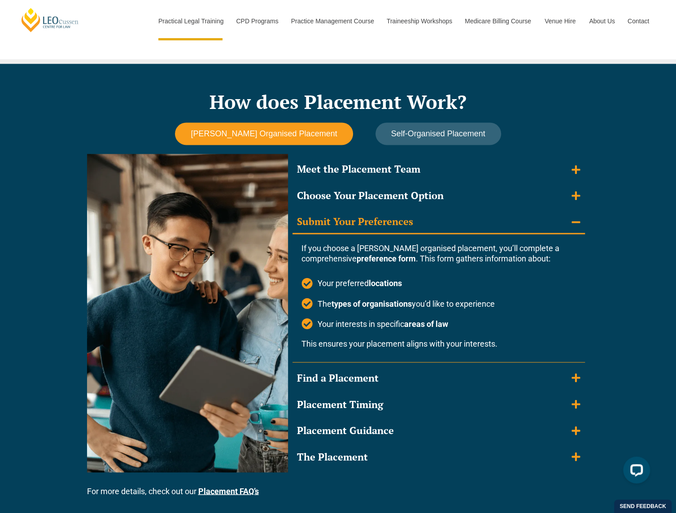
click at [576, 214] on summary "Submit Your Preferences" at bounding box center [439, 222] width 293 height 23
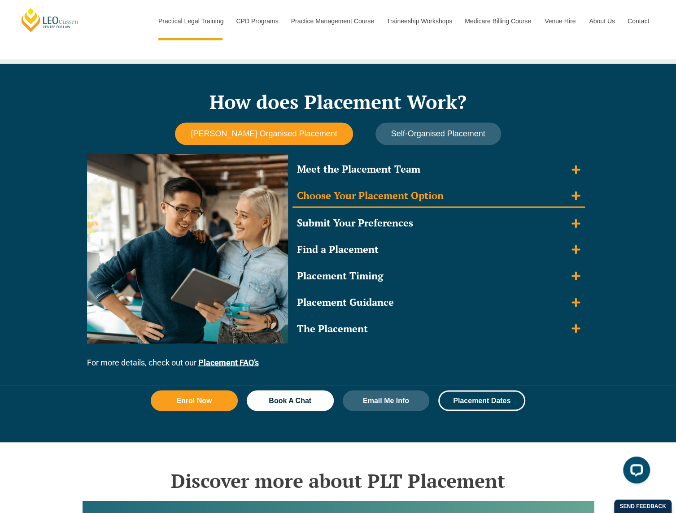
click at [576, 195] on icon "Accordion. Open links with Enter or Space, close with Escape, and navigate with…" at bounding box center [576, 196] width 9 height 9
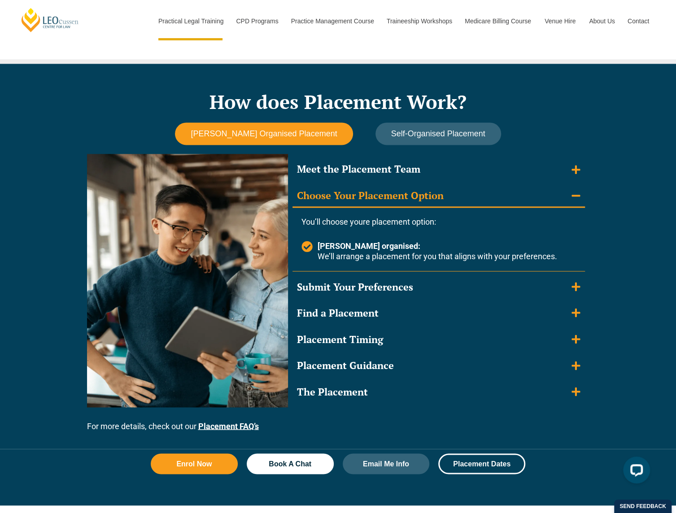
click at [576, 195] on icon "Accordion. Open links with Enter or Space, close with Escape, and navigate with…" at bounding box center [576, 196] width 9 height 2
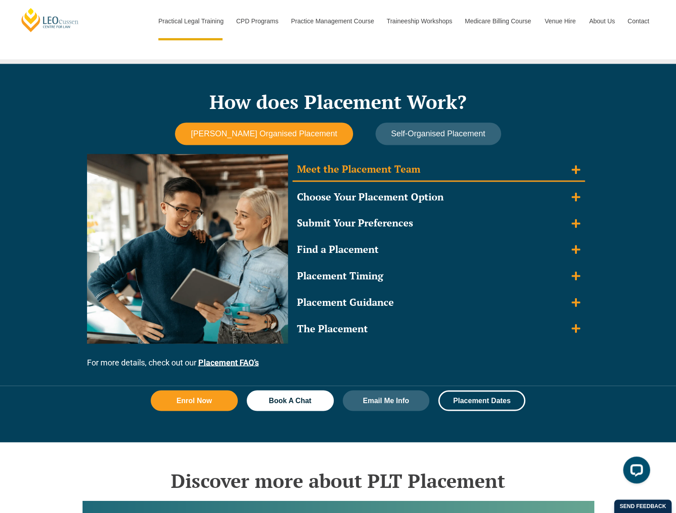
click at [579, 172] on icon "Accordion. Open links with Enter or Space, close with Escape, and navigate with…" at bounding box center [576, 170] width 9 height 10
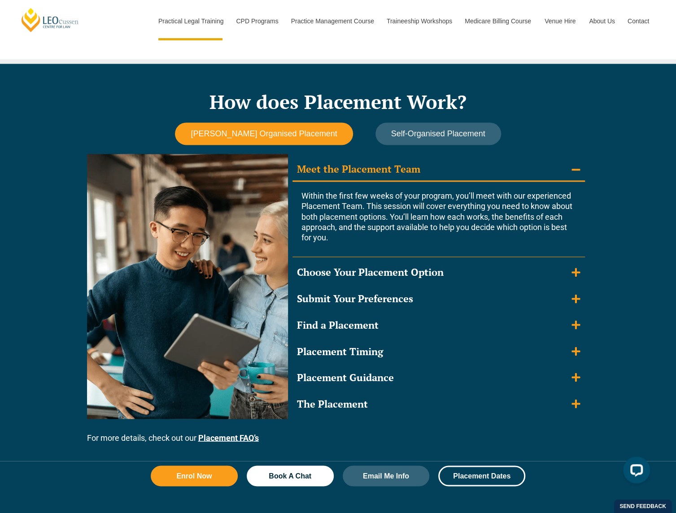
click at [579, 172] on icon "Accordion. Open links with Enter or Space, close with Escape, and navigate with…" at bounding box center [576, 170] width 9 height 10
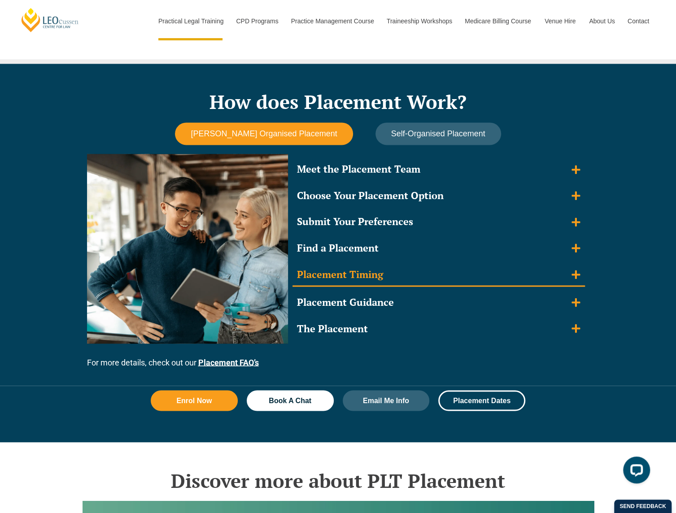
click at [582, 282] on summary "Placement Timing" at bounding box center [439, 275] width 293 height 23
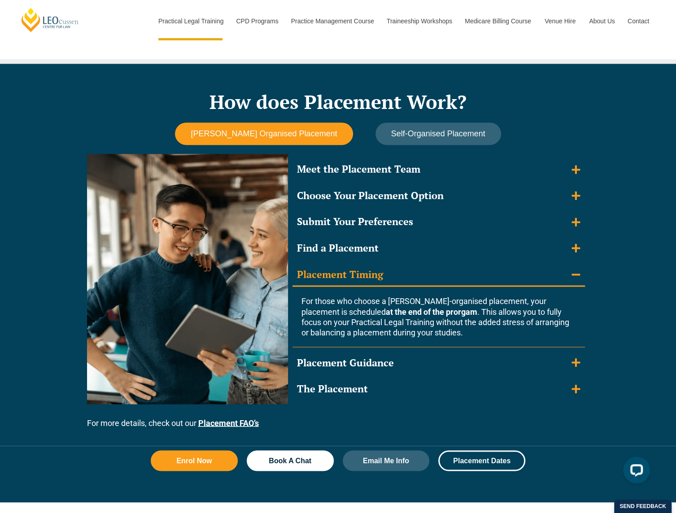
click at [582, 282] on summary "Placement Timing" at bounding box center [439, 275] width 293 height 23
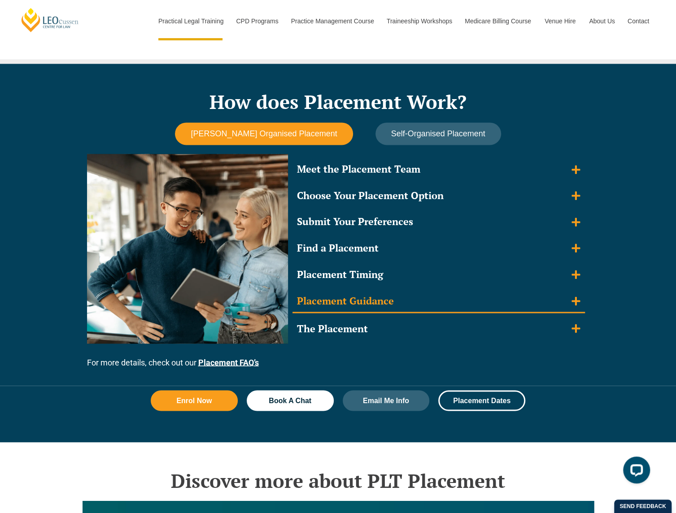
click at [573, 305] on icon "Accordion. Open links with Enter or Space, close with Escape, and navigate with…" at bounding box center [576, 301] width 9 height 10
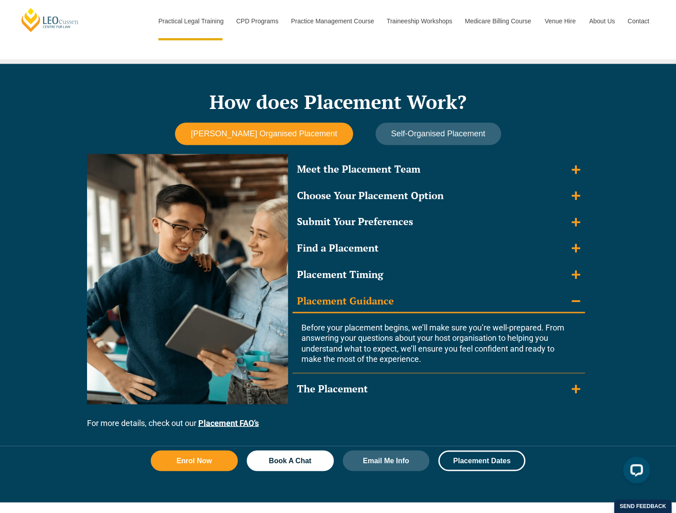
click at [573, 305] on icon "Accordion. Open links with Enter or Space, close with Escape, and navigate with…" at bounding box center [576, 301] width 9 height 10
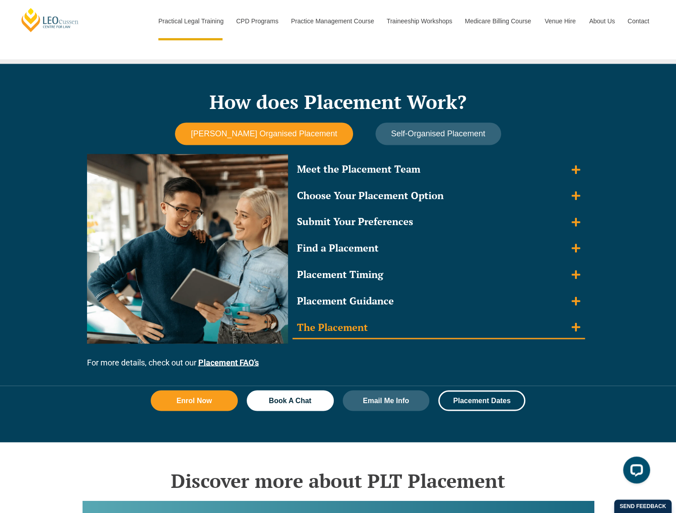
click at [580, 334] on summary "The Placement" at bounding box center [439, 327] width 293 height 23
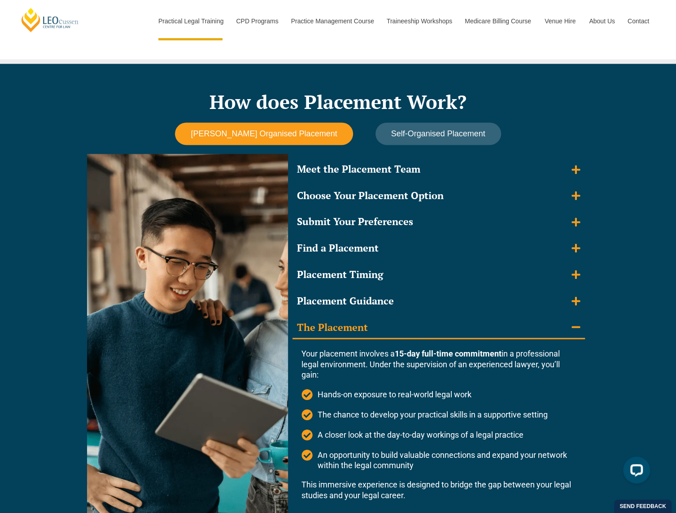
click at [580, 335] on summary "The Placement" at bounding box center [439, 327] width 293 height 23
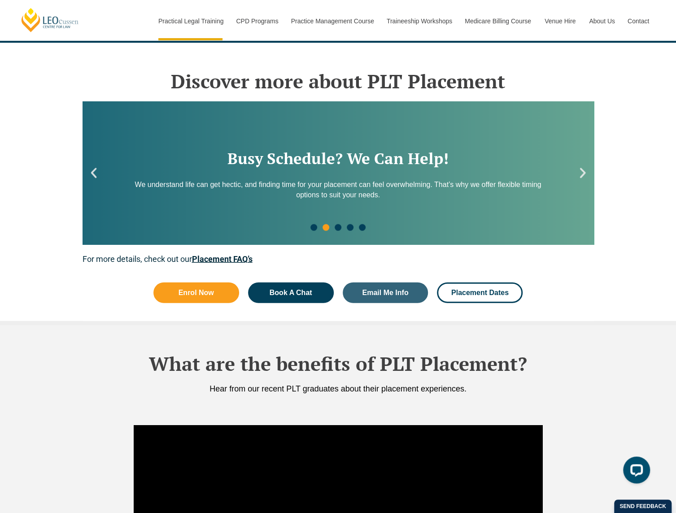
scroll to position [1130, 0]
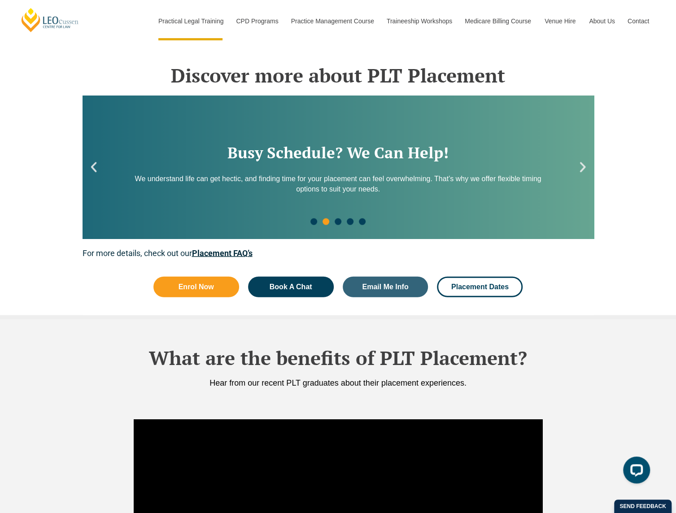
click at [580, 179] on div "Busy Schedule? We Can Help! We understand life can get hectic, and finding time…" at bounding box center [339, 168] width 512 height 144
click at [579, 171] on icon "Next slide" at bounding box center [582, 167] width 13 height 13
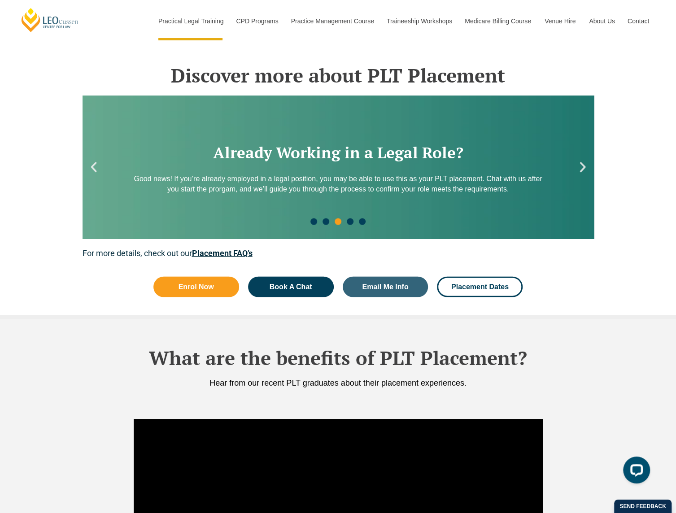
click at [579, 171] on icon "Next slide" at bounding box center [582, 167] width 13 height 13
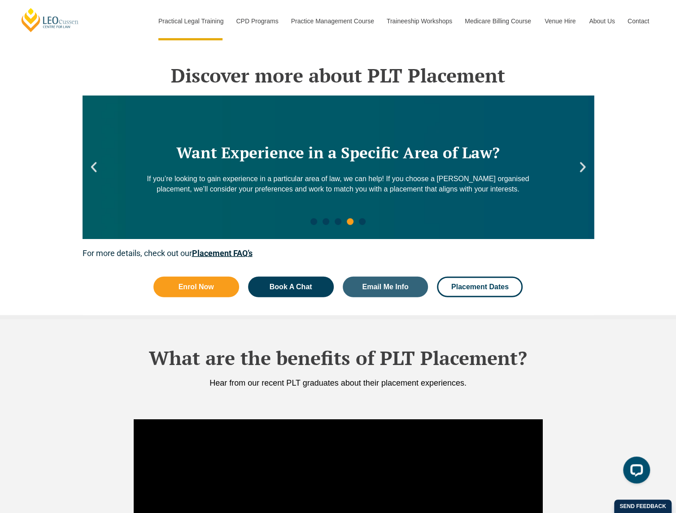
click at [579, 171] on icon "Next slide" at bounding box center [582, 167] width 13 height 13
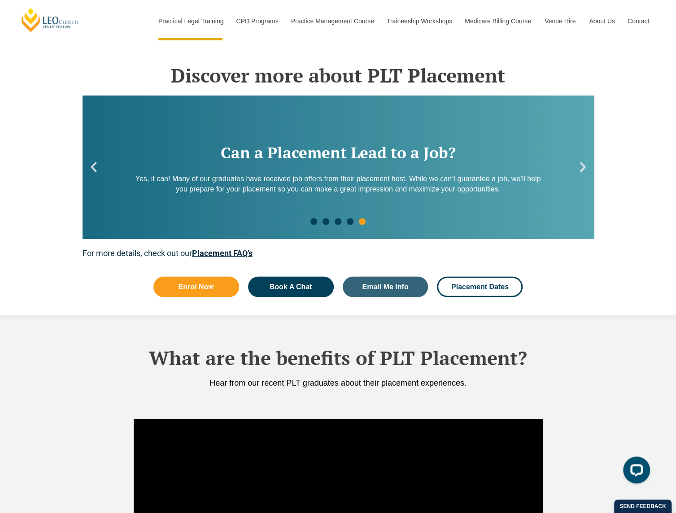
click at [579, 171] on icon "Next slide" at bounding box center [582, 167] width 13 height 13
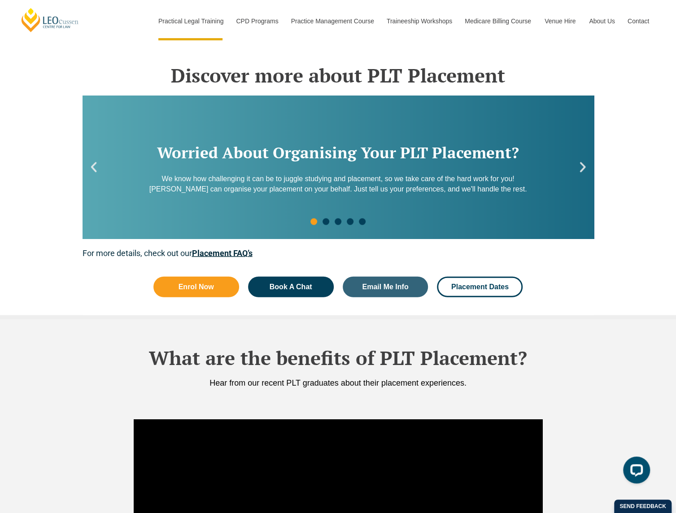
click at [579, 171] on icon "Next slide" at bounding box center [582, 167] width 13 height 13
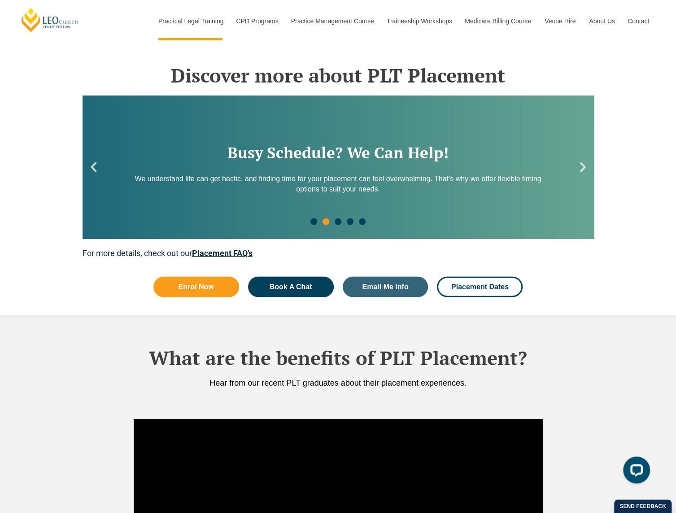
click at [579, 172] on icon "Next slide" at bounding box center [582, 167] width 13 height 13
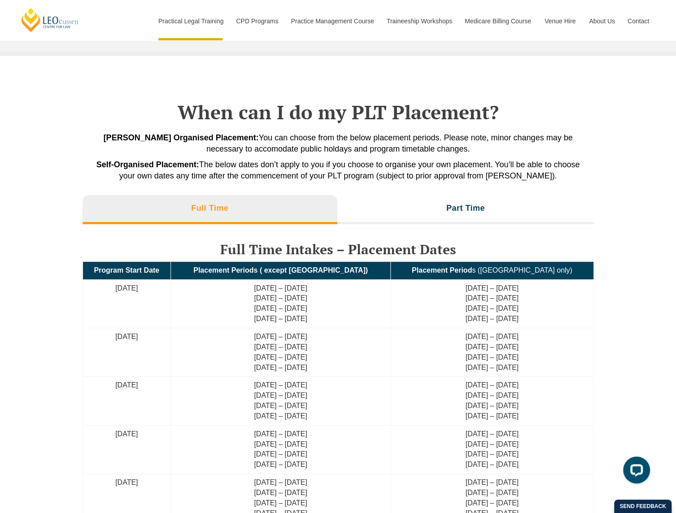
scroll to position [1804, 0]
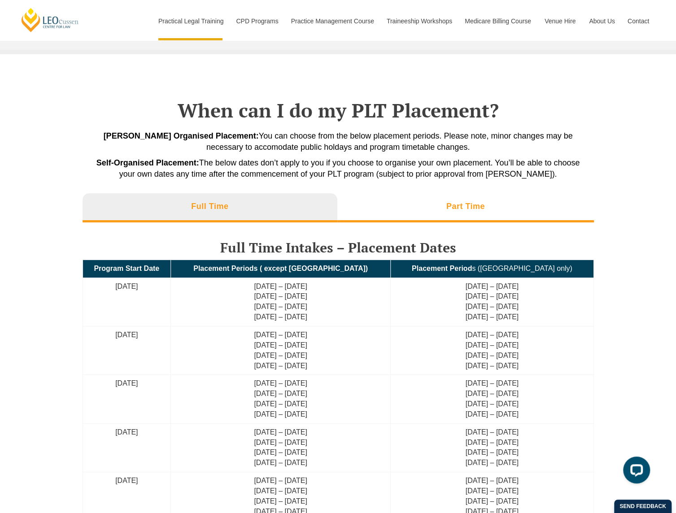
click at [465, 215] on li "Part Time" at bounding box center [466, 207] width 257 height 29
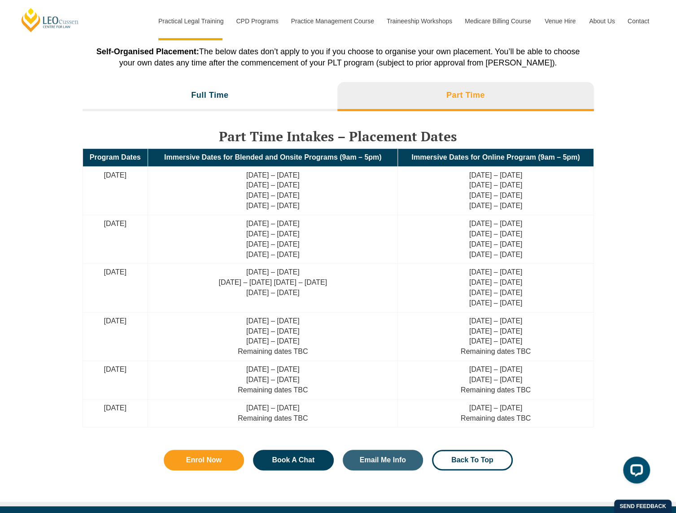
scroll to position [1938, 0]
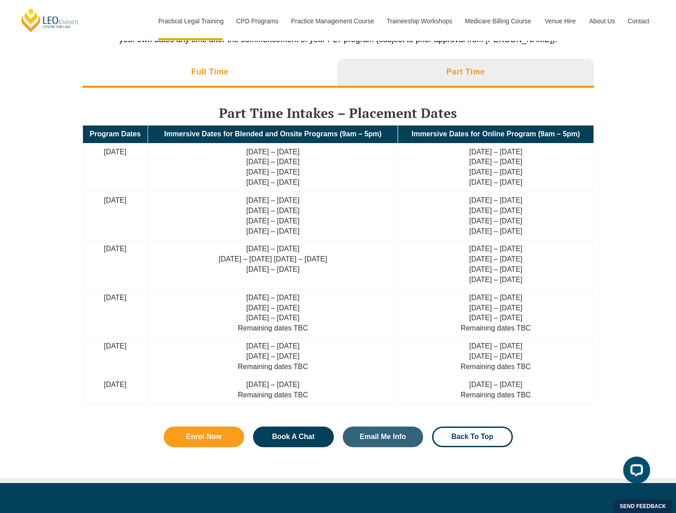
click at [304, 70] on li "Full Time" at bounding box center [210, 73] width 255 height 29
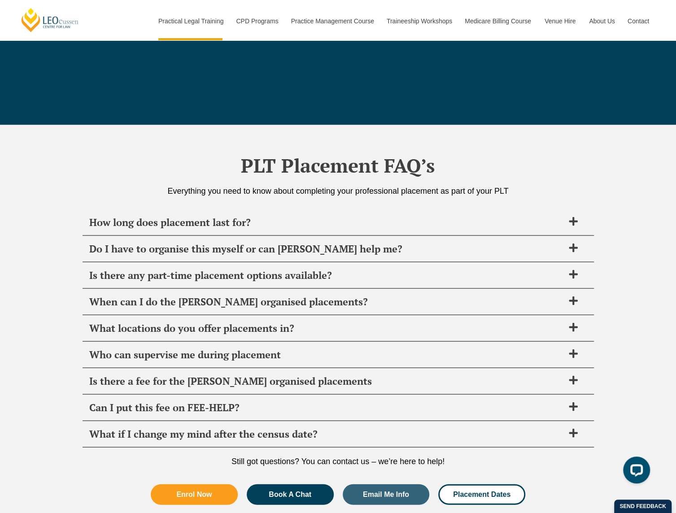
scroll to position [2971, 0]
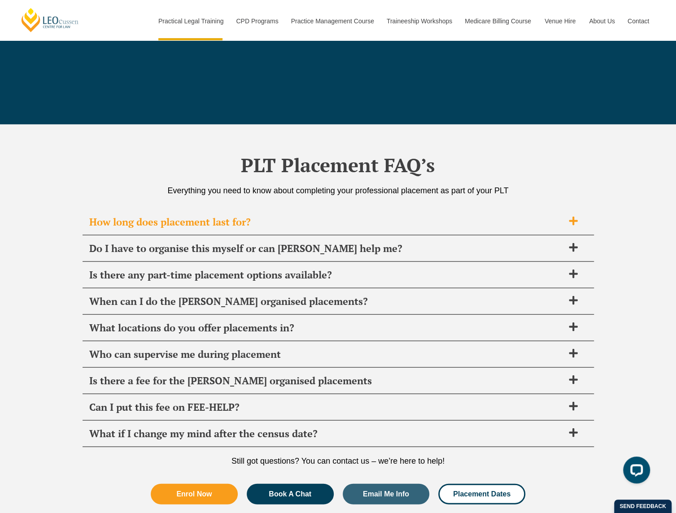
click at [574, 217] on icon at bounding box center [573, 221] width 9 height 9
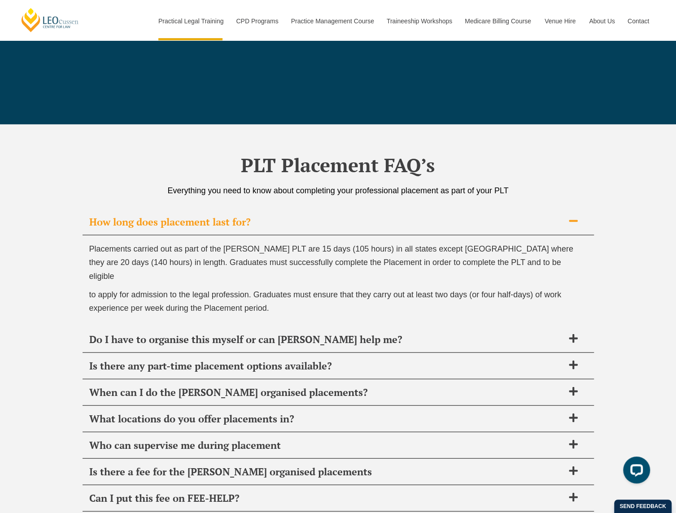
click at [573, 216] on icon at bounding box center [574, 221] width 10 height 10
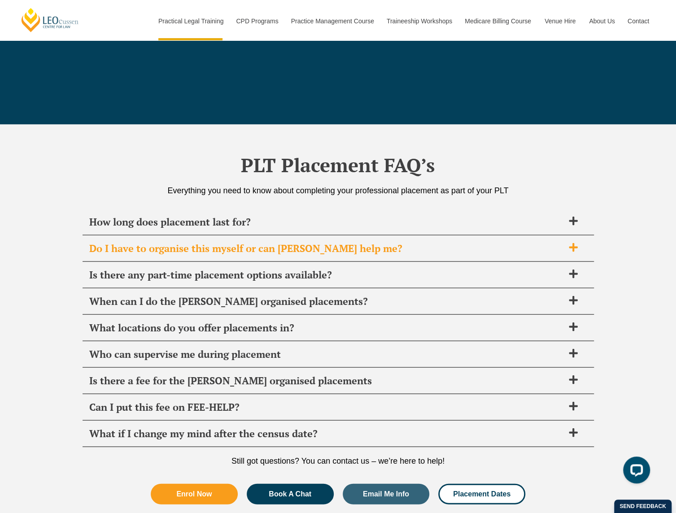
click at [575, 242] on icon at bounding box center [574, 247] width 10 height 10
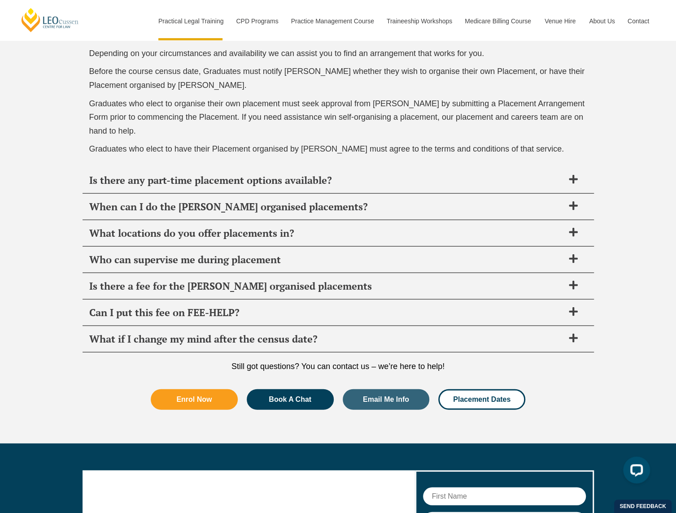
scroll to position [3195, 0]
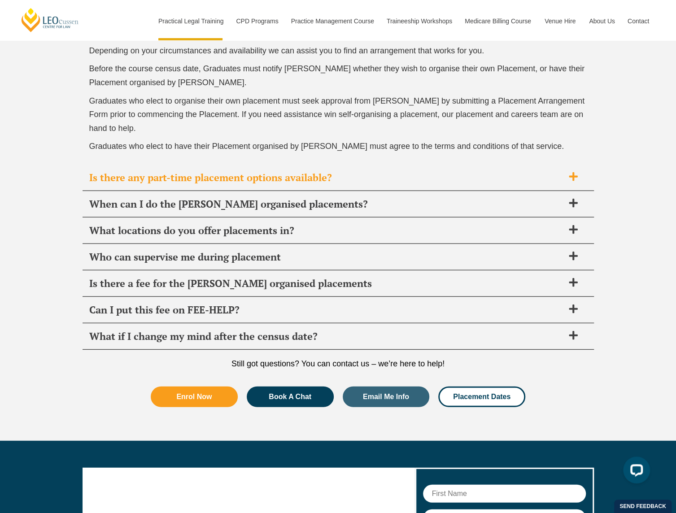
click at [576, 172] on icon at bounding box center [574, 177] width 10 height 10
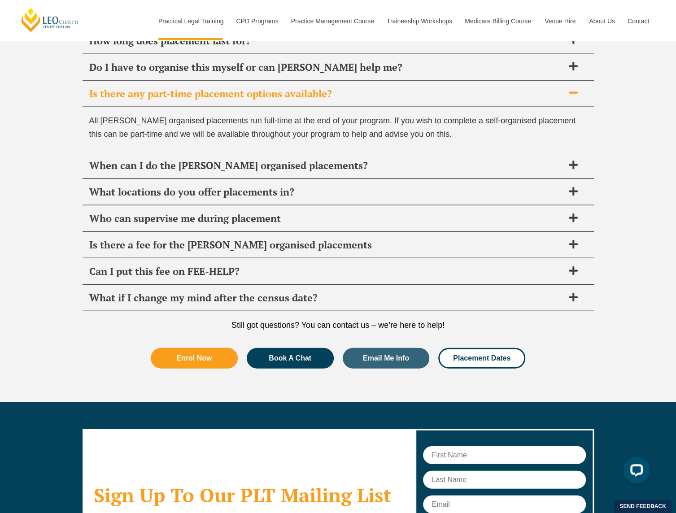
scroll to position [3150, 0]
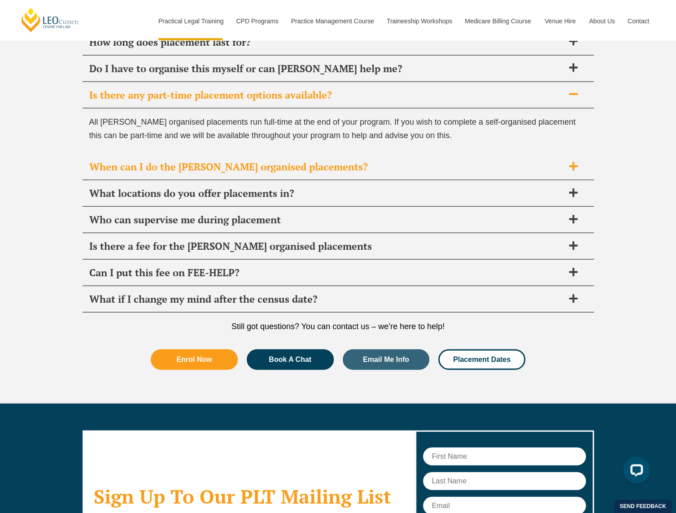
click at [573, 166] on icon at bounding box center [573, 166] width 9 height 9
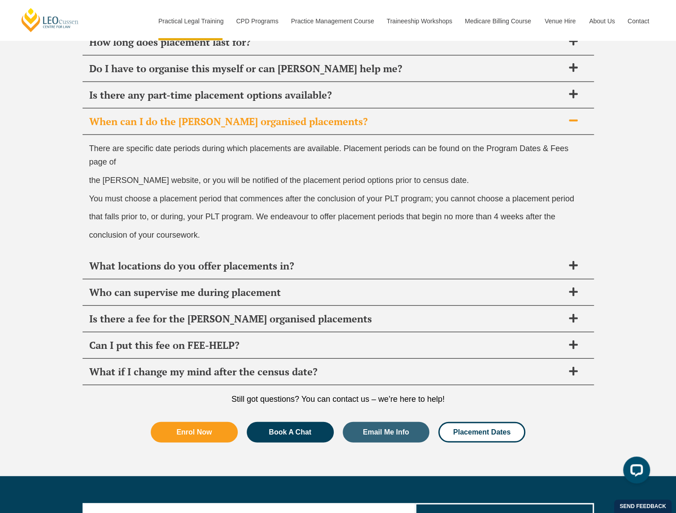
click at [581, 116] on span at bounding box center [573, 121] width 19 height 11
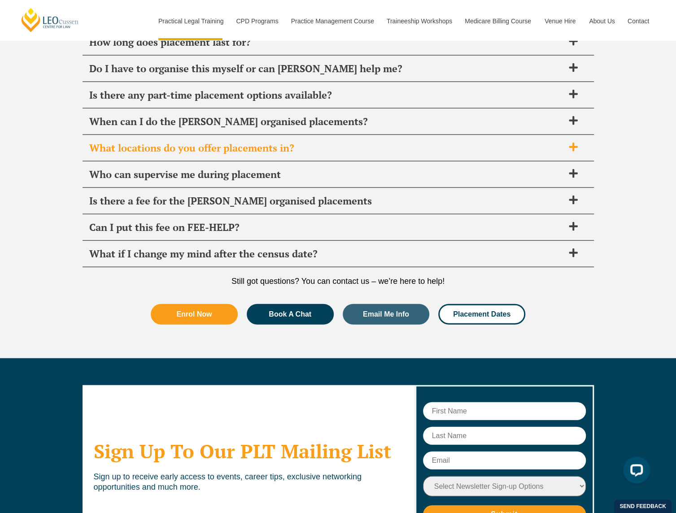
click at [566, 147] on span at bounding box center [573, 147] width 19 height 11
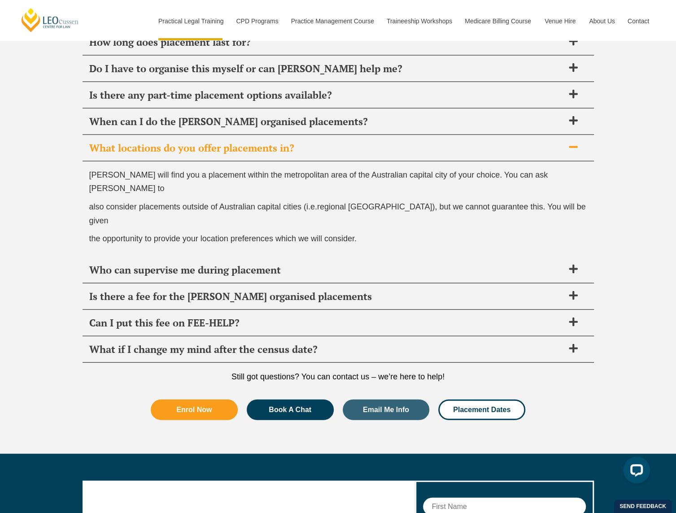
click at [566, 147] on span at bounding box center [573, 147] width 19 height 11
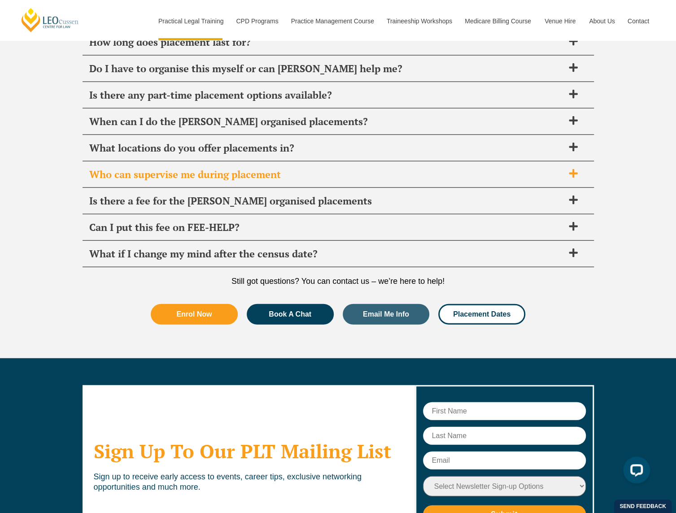
click at [562, 169] on span "Who can supervise me during placement" at bounding box center [326, 174] width 475 height 13
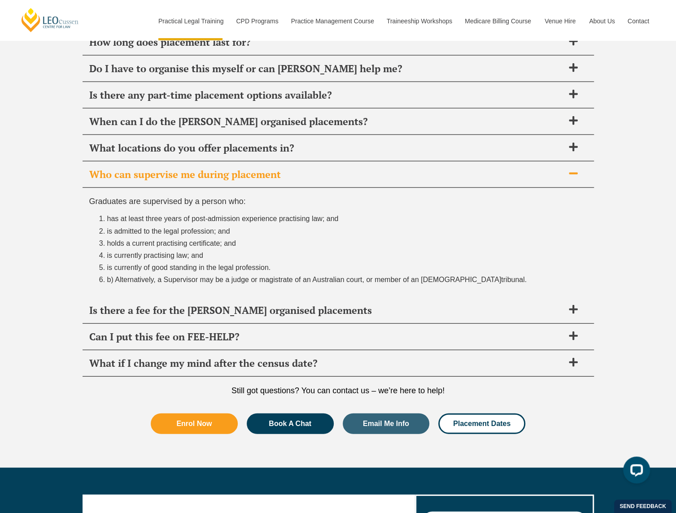
click at [562, 169] on span "Who can supervise me during placement" at bounding box center [326, 174] width 475 height 13
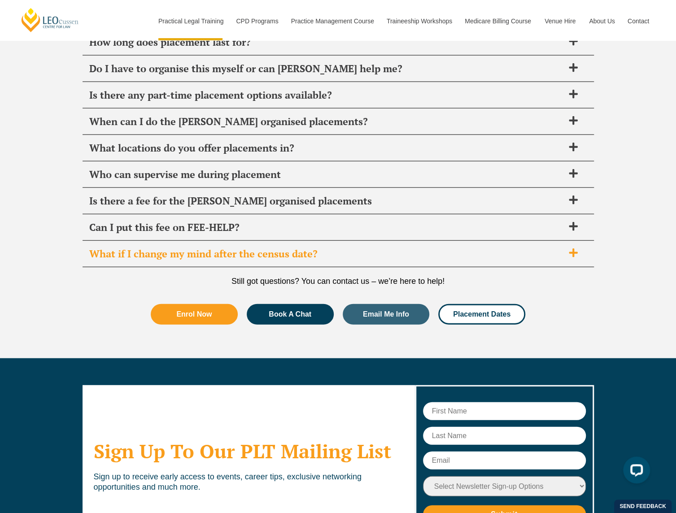
click at [573, 251] on icon at bounding box center [573, 253] width 9 height 9
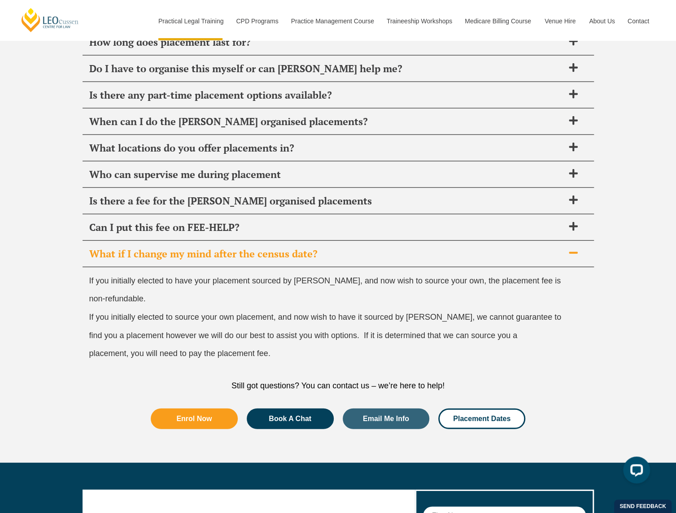
click at [573, 251] on icon at bounding box center [574, 253] width 10 height 10
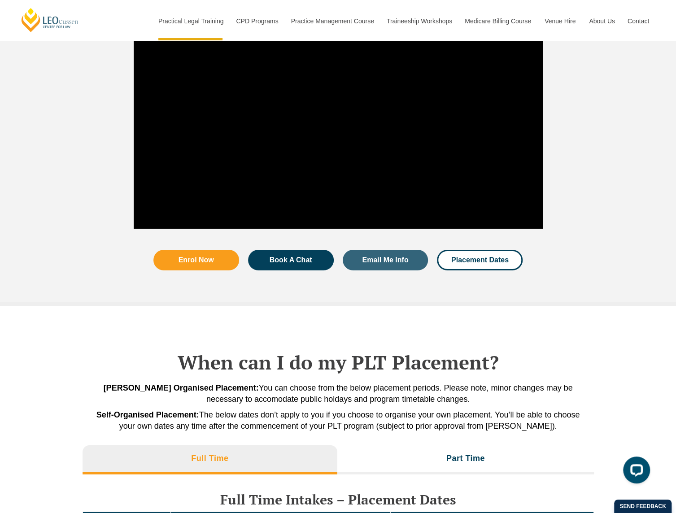
scroll to position [1452, 0]
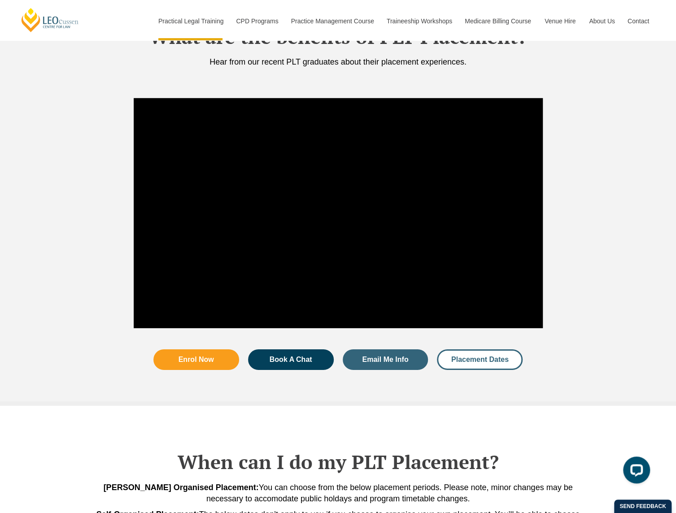
click at [457, 356] on span "Placement Dates" at bounding box center [480, 359] width 57 height 7
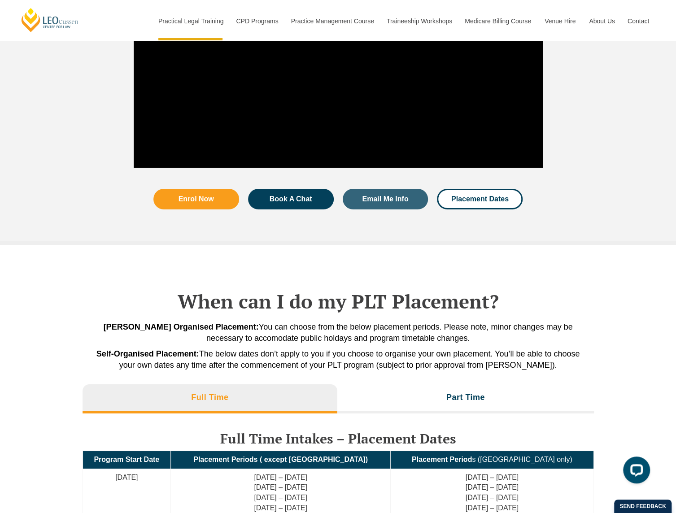
scroll to position [1587, 0]
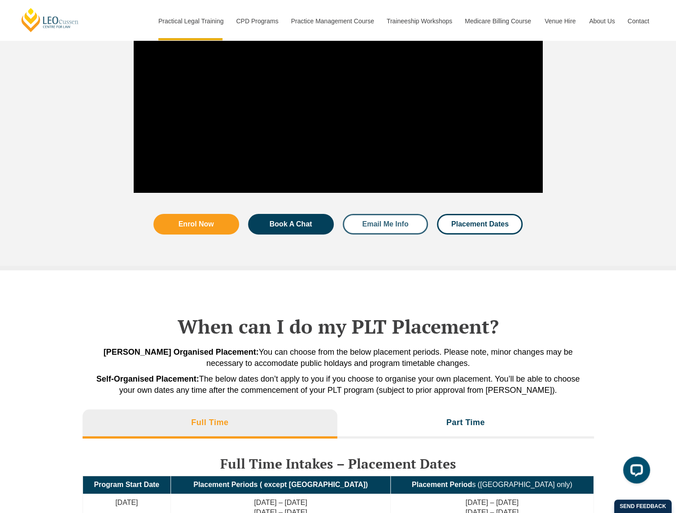
click at [380, 232] on link "Email Me Info" at bounding box center [386, 224] width 86 height 21
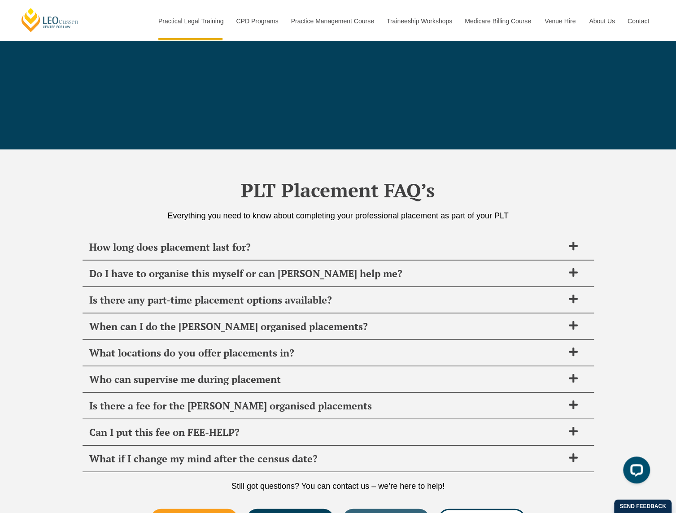
scroll to position [2933, 0]
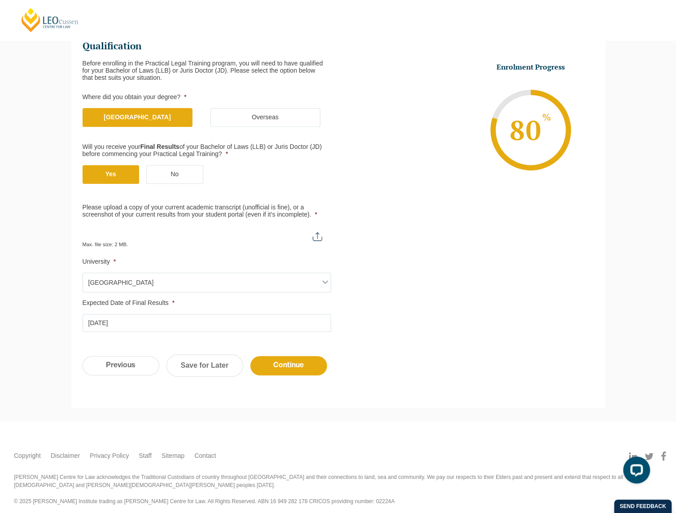
scroll to position [135, 0]
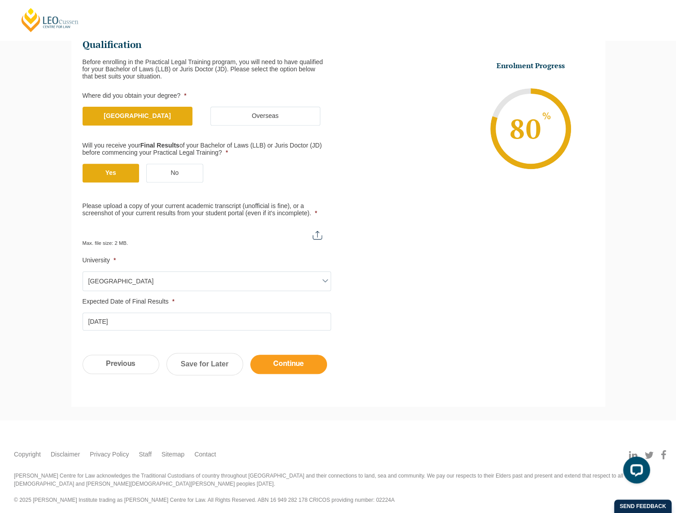
click at [283, 368] on input "Continue" at bounding box center [288, 364] width 77 height 19
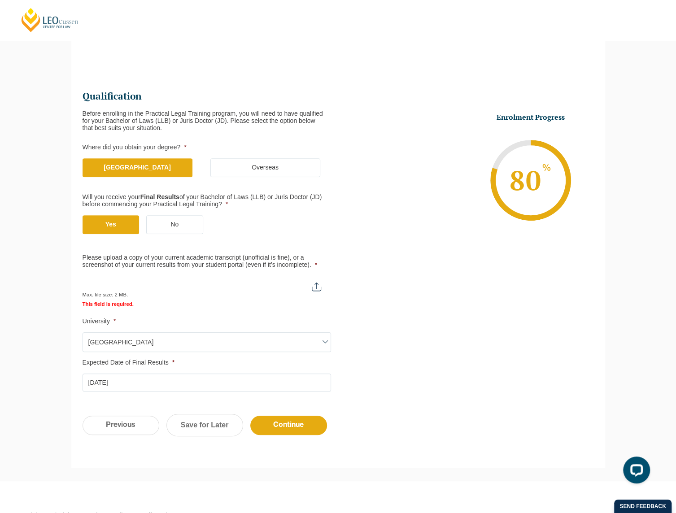
scroll to position [127, 0]
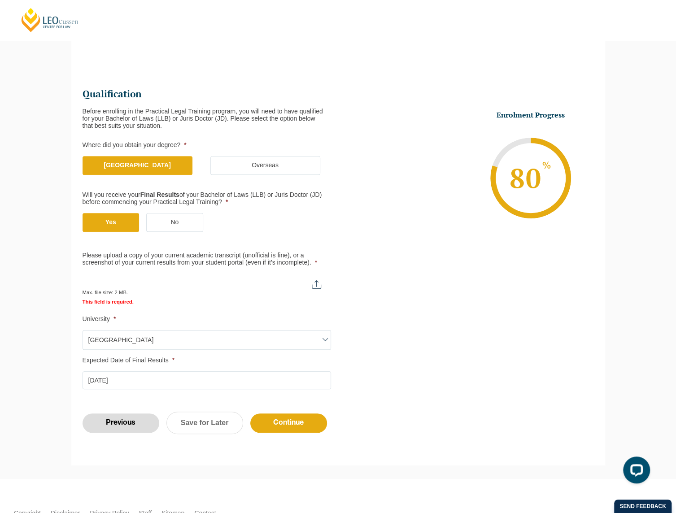
click at [124, 420] on input "Previous" at bounding box center [121, 423] width 77 height 19
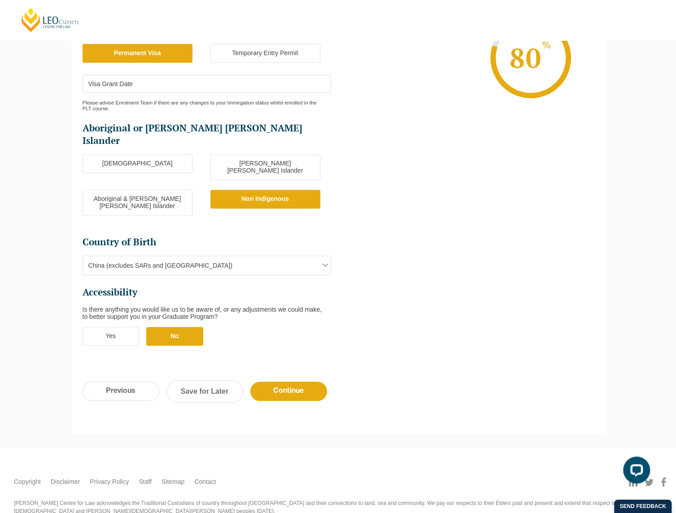
scroll to position [208, 0]
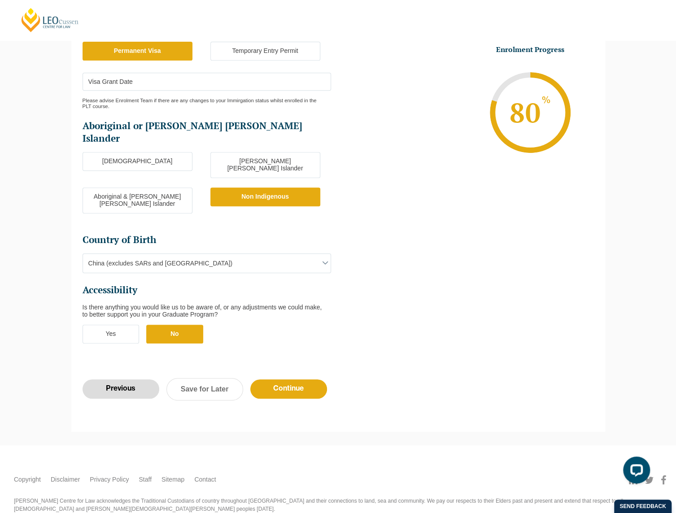
click at [120, 380] on input "Previous" at bounding box center [121, 389] width 77 height 19
select select "Blended Part Time Learning"
select select "VIC"
select select
select select "[DATE] ([DATE] to [DATE])"
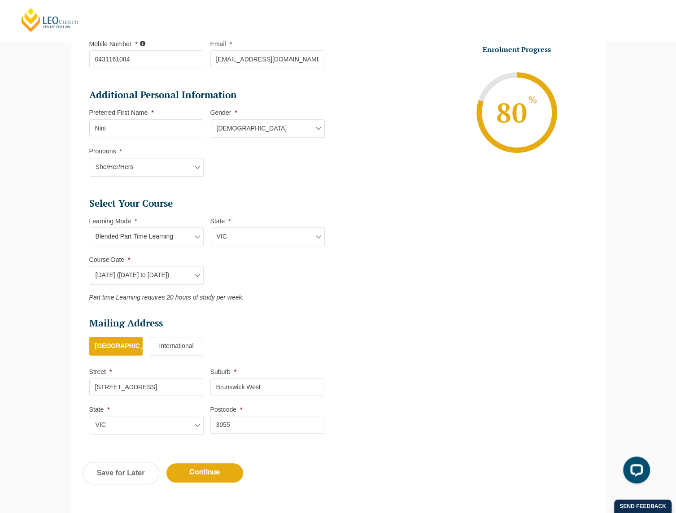
scroll to position [257, 0]
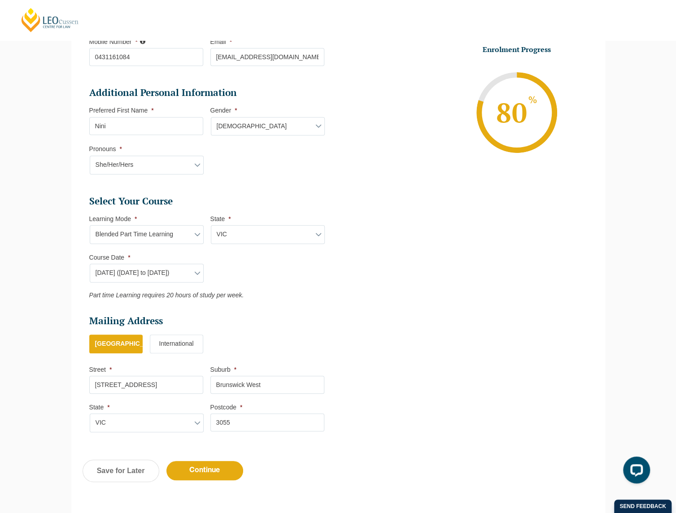
click at [177, 234] on select "Learning Mode* Online Full Time Learning Online Part Time Learning Blended Full…" at bounding box center [147, 234] width 114 height 19
select select
click at [90, 225] on select "Learning Mode* Online Full Time Learning Online Part Time Learning Blended Full…" at bounding box center [147, 234] width 114 height 19
select select
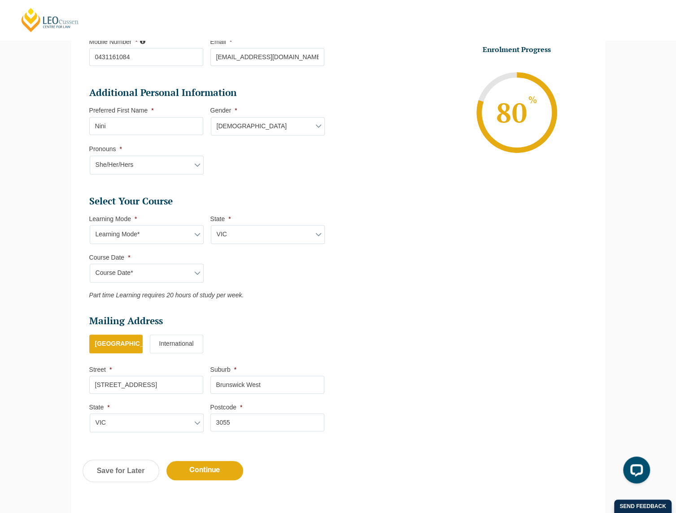
select select
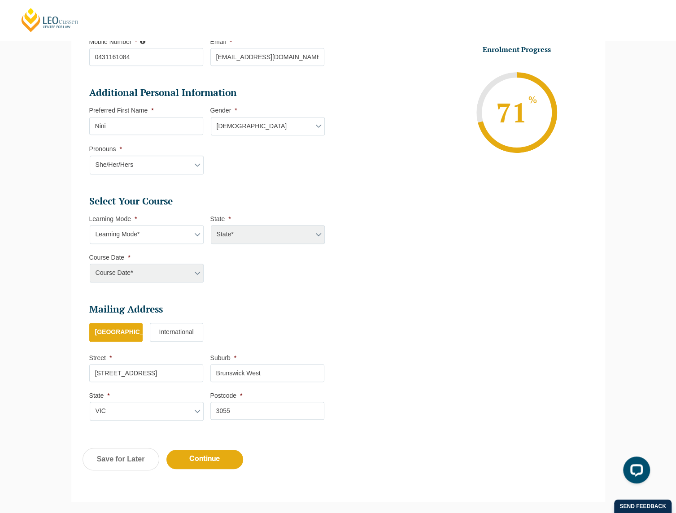
click at [188, 233] on select "Learning Mode* Online Full Time Learning Online Part Time Learning Blended Full…" at bounding box center [147, 234] width 114 height 19
select select "Online Full Time Learning"
click at [90, 225] on select "Learning Mode* Online Full Time Learning Online Part Time Learning Blended Full…" at bounding box center [147, 234] width 114 height 19
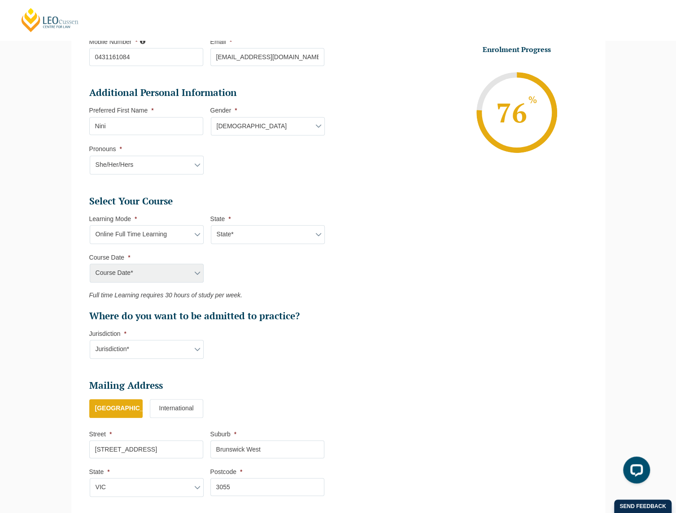
click at [291, 223] on li "State * State* National (ACT/NSW, VIC, QLD, SA, WA)" at bounding box center [271, 229] width 121 height 29
click at [288, 229] on select "State* National (ACT/NSW, VIC, QLD, SA, WA)" at bounding box center [268, 234] width 114 height 19
select select "National ([GEOGRAPHIC_DATA]/[GEOGRAPHIC_DATA], [GEOGRAPHIC_DATA], [GEOGRAPHIC_D…"
click at [211, 225] on select "State* National (ACT/NSW, VIC, QLD, SA, WA)" at bounding box center [268, 234] width 114 height 19
click at [179, 231] on select "Learning Mode* Online Full Time Learning Online Part Time Learning Blended Full…" at bounding box center [147, 234] width 114 height 19
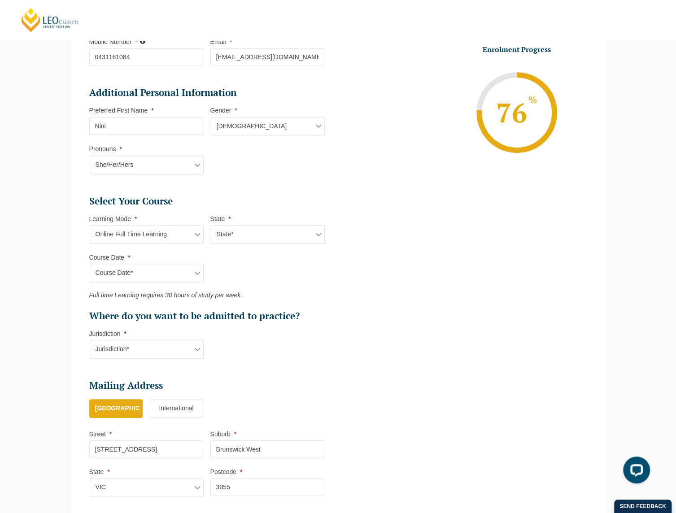
select select "Online Part Time Learning"
click at [90, 225] on select "Learning Mode* Online Full Time Learning Online Part Time Learning Blended Full…" at bounding box center [147, 234] width 114 height 19
select select
click at [423, 259] on ul "Personal Information First Name * Mengni Last Name * Deng Date of Birth * 20-01…" at bounding box center [339, 198] width 512 height 618
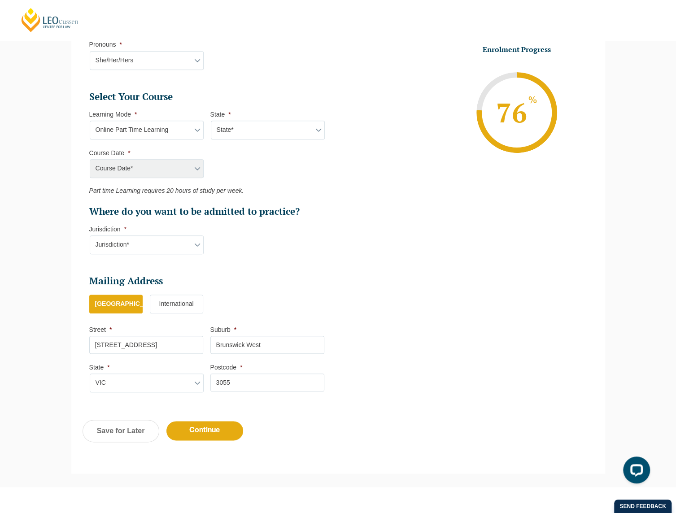
scroll to position [392, 0]
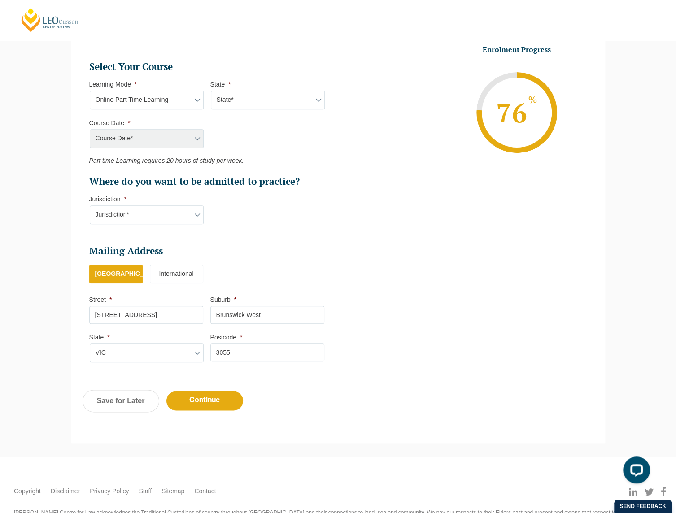
click at [185, 217] on select "Jurisdiction* VIC ACT/NSW SA WA QLD" at bounding box center [147, 215] width 114 height 19
select select "VIC"
click at [90, 206] on select "Jurisdiction* VIC ACT/NSW SA WA QLD" at bounding box center [147, 215] width 114 height 19
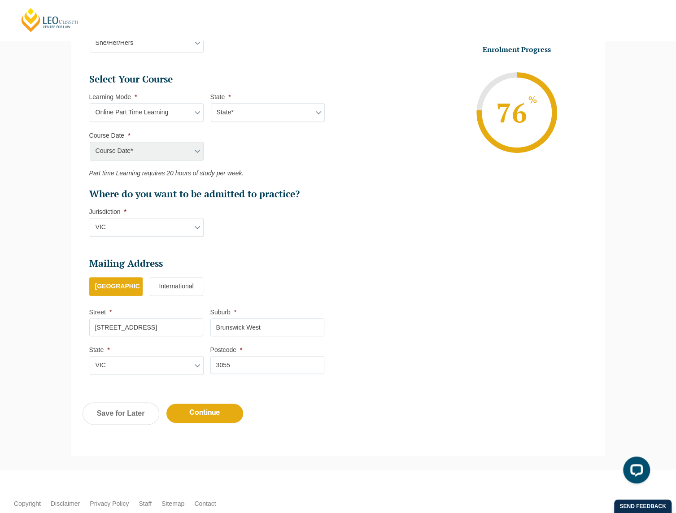
scroll to position [340, 0]
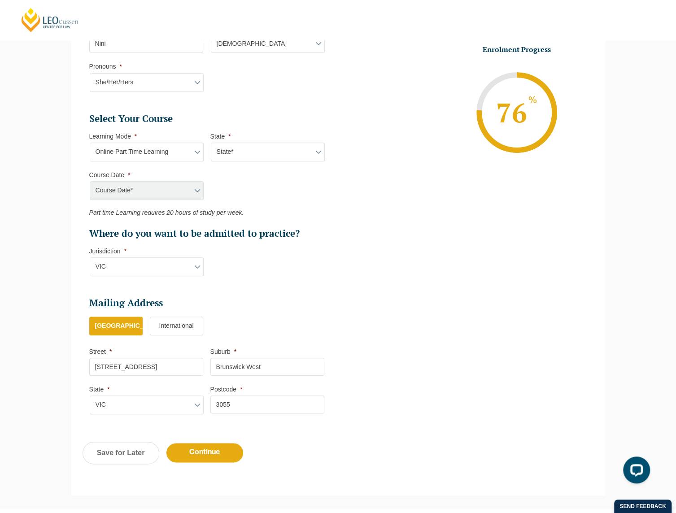
click at [190, 188] on div "Course Date* September 2025 (22-Sep-2025 to 20-Feb-2026) December 2025 (08-Dec-…" at bounding box center [146, 190] width 114 height 19
click at [195, 184] on div "Course Date* September 2025 (22-Sep-2025 to 20-Feb-2026) December 2025 (08-Dec-…" at bounding box center [146, 190] width 114 height 19
click at [195, 197] on div "Course Date* September 2025 (22-Sep-2025 to 20-Feb-2026) December 2025 (08-Dec-…" at bounding box center [146, 190] width 114 height 19
click at [249, 153] on select "State* National (ACT/NSW, VIC, QLD, SA, WA)" at bounding box center [268, 152] width 114 height 19
select select "National ([GEOGRAPHIC_DATA]/[GEOGRAPHIC_DATA], [GEOGRAPHIC_DATA], [GEOGRAPHIC_D…"
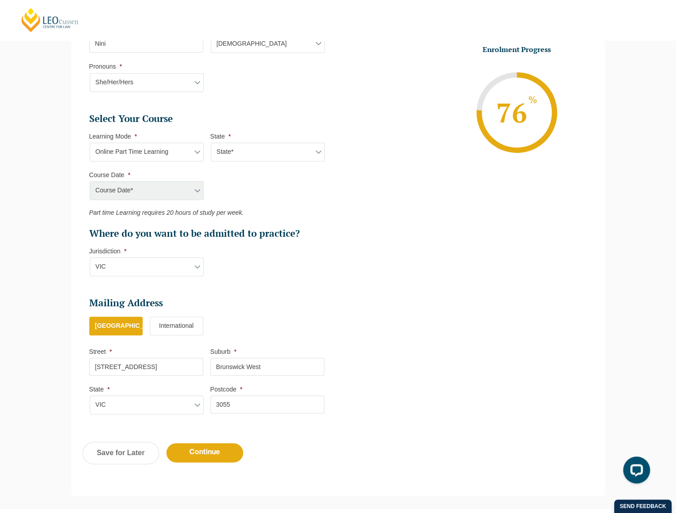
click at [211, 143] on select "State* National (ACT/NSW, VIC, QLD, SA, WA)" at bounding box center [268, 152] width 114 height 19
click at [181, 199] on ul "Select Your Course This field is hidden when viewing the form Only for Flinder …" at bounding box center [210, 176] width 242 height 127
click at [178, 193] on select "Course Date* January 2026 (27-Jan-2026 to 21-Aug-2026) March 2026 (30-Mar-2026 …" at bounding box center [147, 190] width 114 height 19
click at [189, 152] on select "Learning Mode* Online Full Time Learning Online Part Time Learning Blended Full…" at bounding box center [147, 152] width 114 height 19
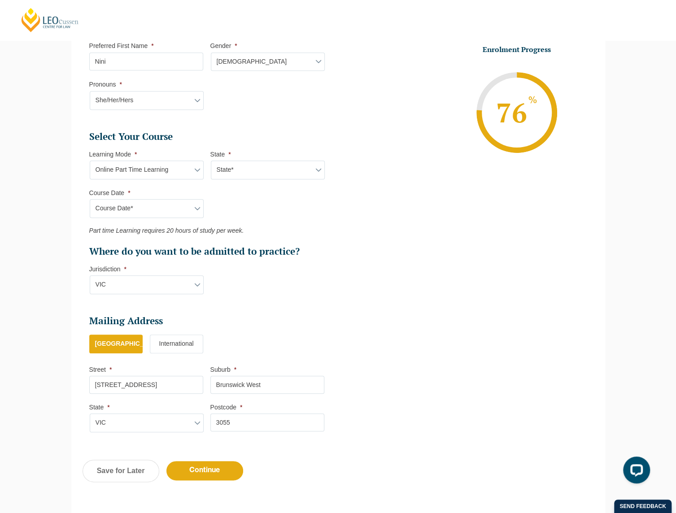
scroll to position [295, 0]
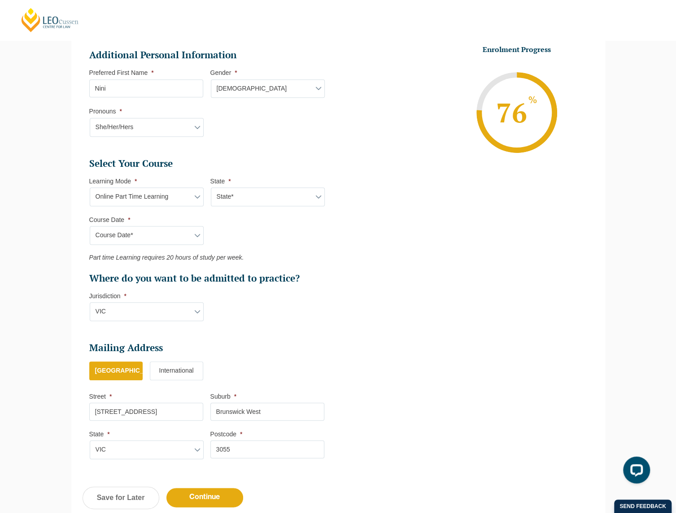
click at [186, 233] on select "Course Date* January 2026 (27-Jan-2026 to 21-Aug-2026) March 2026 (30-Mar-2026 …" at bounding box center [147, 235] width 114 height 19
click at [178, 196] on select "Learning Mode* Online Full Time Learning Online Part Time Learning Blended Full…" at bounding box center [147, 197] width 114 height 19
click at [164, 195] on select "Learning Mode* Online Full Time Learning Online Part Time Learning Blended Full…" at bounding box center [147, 197] width 114 height 19
select select "Online Full Time Learning"
click at [90, 188] on select "Learning Mode* Online Full Time Learning Online Part Time Learning Blended Full…" at bounding box center [147, 197] width 114 height 19
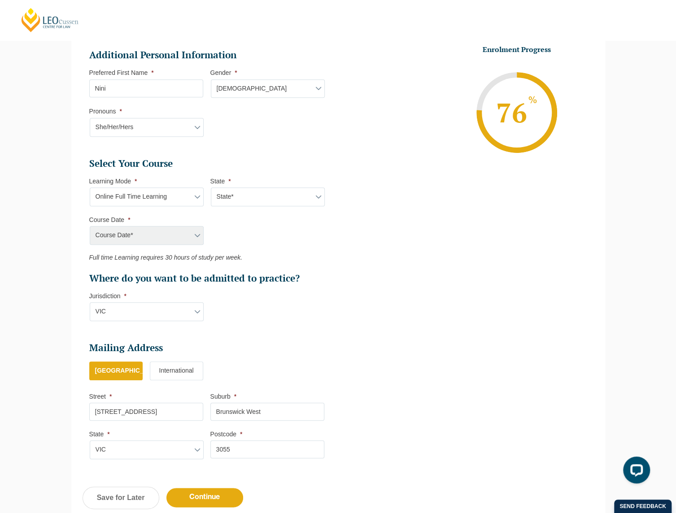
click at [242, 198] on select "State* National (ACT/NSW, VIC, QLD, SA, WA)" at bounding box center [268, 197] width 114 height 19
select select "National ([GEOGRAPHIC_DATA]/[GEOGRAPHIC_DATA], [GEOGRAPHIC_DATA], [GEOGRAPHIC_D…"
click at [211, 188] on select "State* National (ACT/NSW, VIC, QLD, SA, WA)" at bounding box center [268, 197] width 114 height 19
click at [184, 241] on select "Course Date* September 2025 (22-Sep-2025 to 20-Feb-2026) December 2025 (08-Dec-…" at bounding box center [147, 235] width 114 height 19
select select "[DATE] ([DATE] to [DATE])"
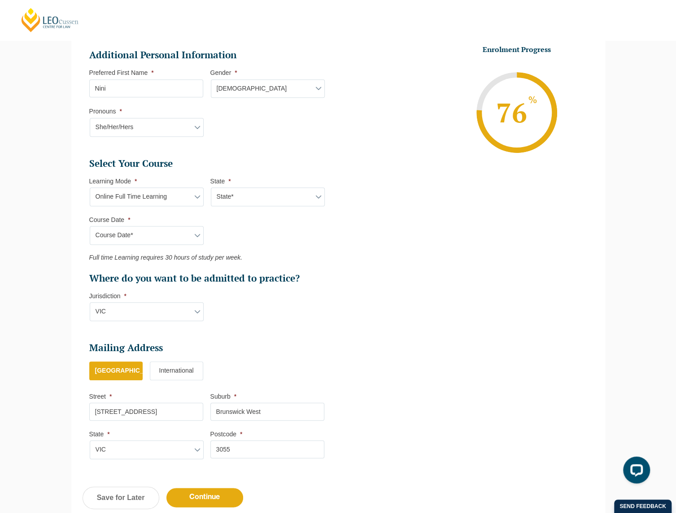
click at [90, 226] on select "Course Date* September 2025 (22-Sep-2025 to 20-Feb-2026) December 2025 (08-Dec-…" at bounding box center [147, 235] width 114 height 19
type input "Intake 11 December 2025 FT"
type input "Practical Legal Training (NAT)"
select select "NAT PLT (DEC) 2025 Full Time Online"
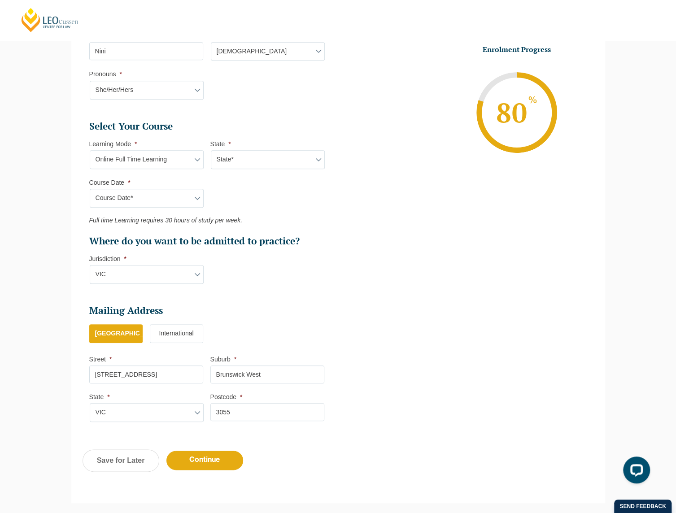
scroll to position [340, 0]
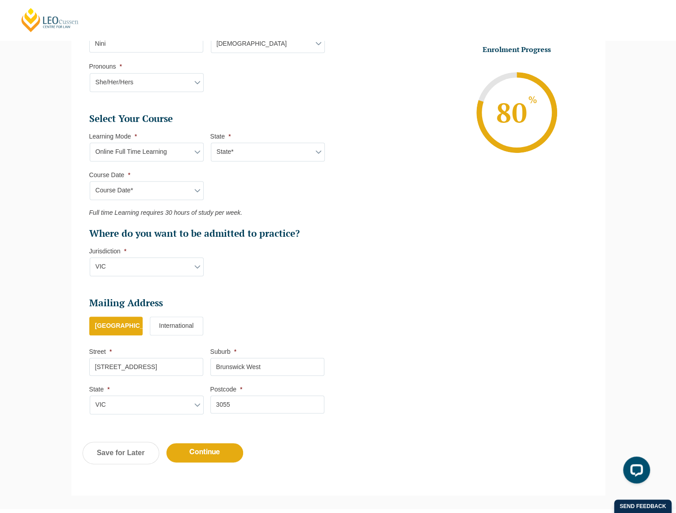
click at [177, 150] on select "Learning Mode* Online Full Time Learning Online Part Time Learning Blended Full…" at bounding box center [147, 152] width 114 height 19
select select "Online Part Time Learning"
click at [90, 143] on select "Learning Mode* Online Full Time Learning Online Part Time Learning Blended Full…" at bounding box center [147, 152] width 114 height 19
select select
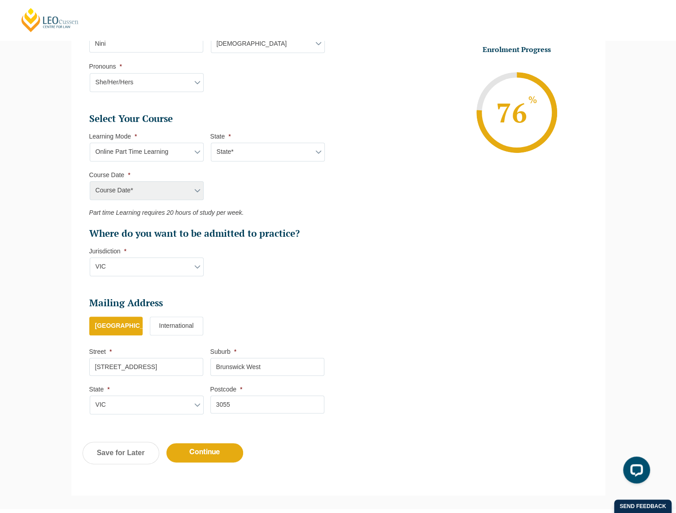
click at [241, 151] on select "State* National (ACT/NSW, VIC, QLD, SA, WA)" at bounding box center [268, 152] width 114 height 19
select select "National ([GEOGRAPHIC_DATA]/[GEOGRAPHIC_DATA], [GEOGRAPHIC_DATA], [GEOGRAPHIC_D…"
click at [211, 143] on select "State* National (ACT/NSW, VIC, QLD, SA, WA)" at bounding box center [268, 152] width 114 height 19
click at [183, 193] on select "Course Date* January 2026 (27-Jan-2026 to 21-Aug-2026) March 2026 (30-Mar-2026 …" at bounding box center [147, 190] width 114 height 19
select select "[DATE] ([DATE] to [DATE])"
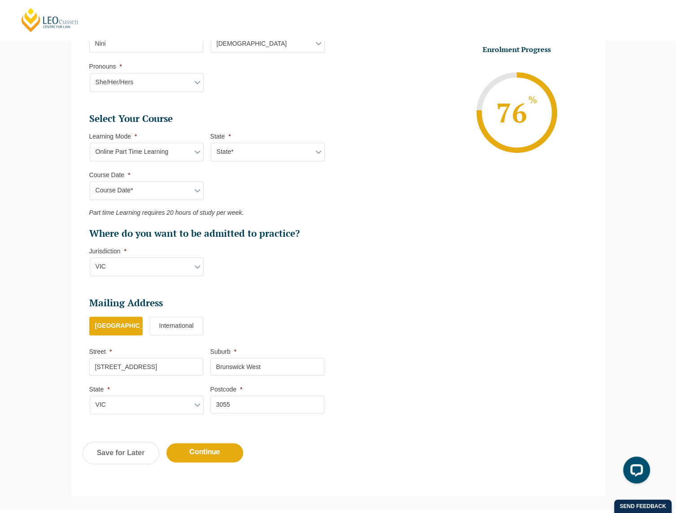
click at [90, 181] on select "Course Date* January 2026 (27-Jan-2026 to 21-Aug-2026) March 2026 (30-Mar-2026 …" at bounding box center [147, 190] width 114 height 19
type input "Intake [DATE] PT"
type input "Practical Legal Training (NAT)"
select select "NAT PLT (JAN) 2026 Part Time Online"
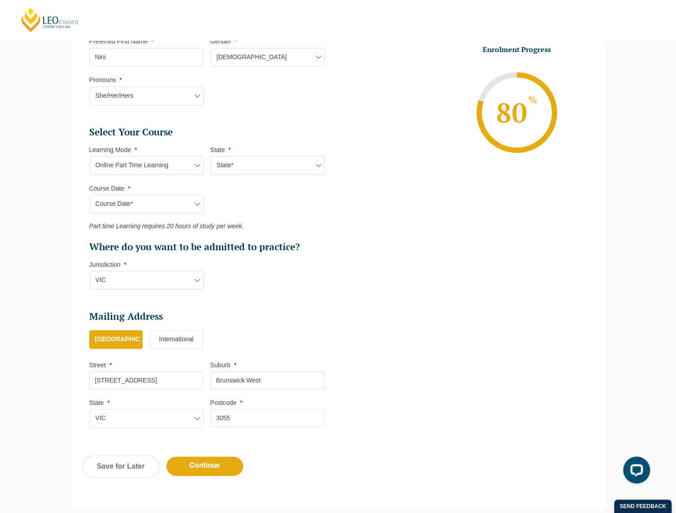
scroll to position [430, 0]
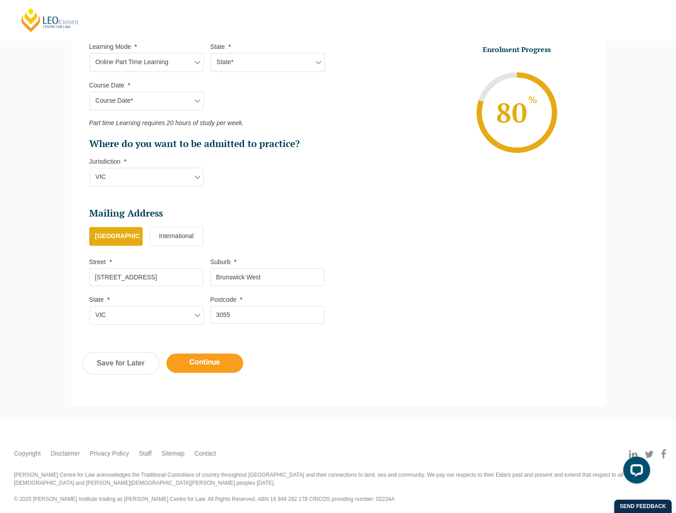
click at [205, 361] on input "Continue" at bounding box center [205, 363] width 77 height 19
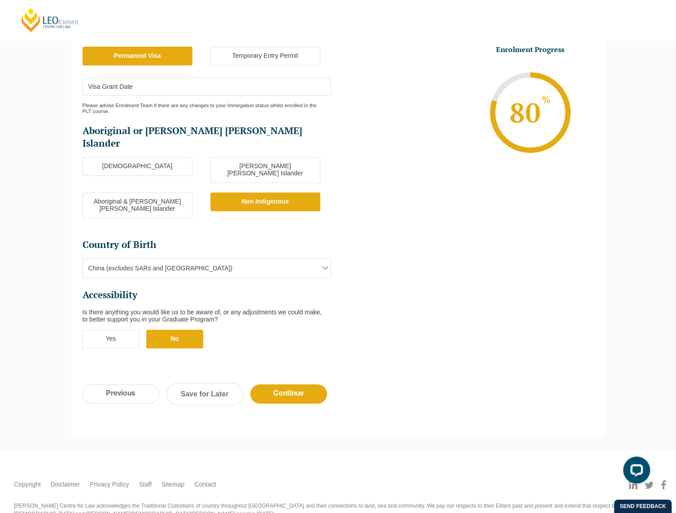
scroll to position [208, 0]
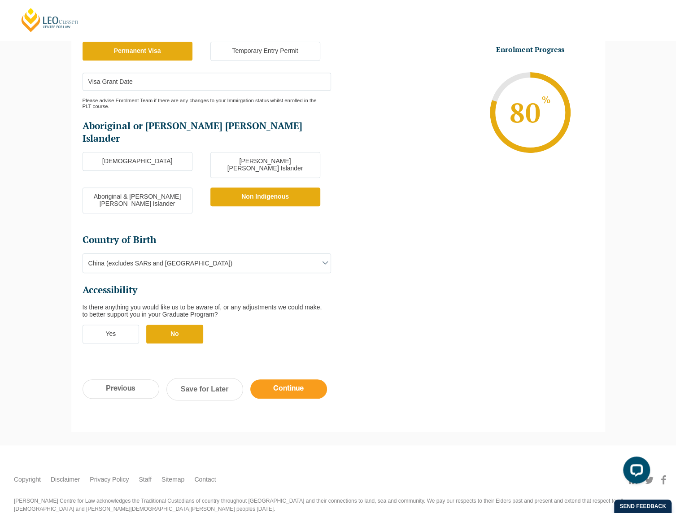
click at [282, 380] on input "Continue" at bounding box center [288, 389] width 77 height 19
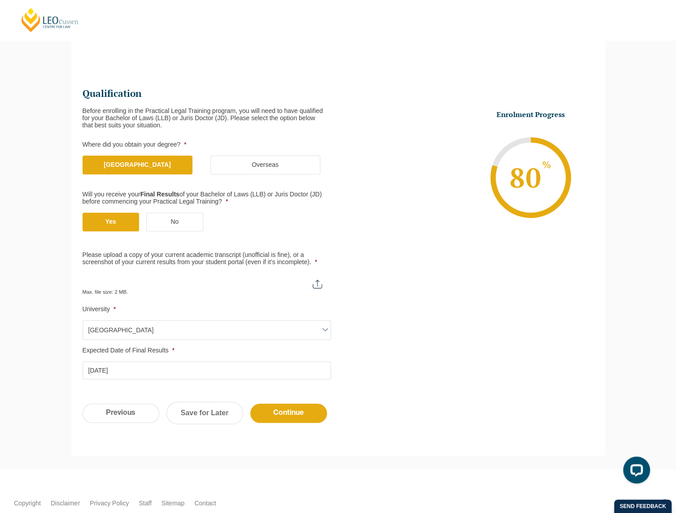
scroll to position [77, 0]
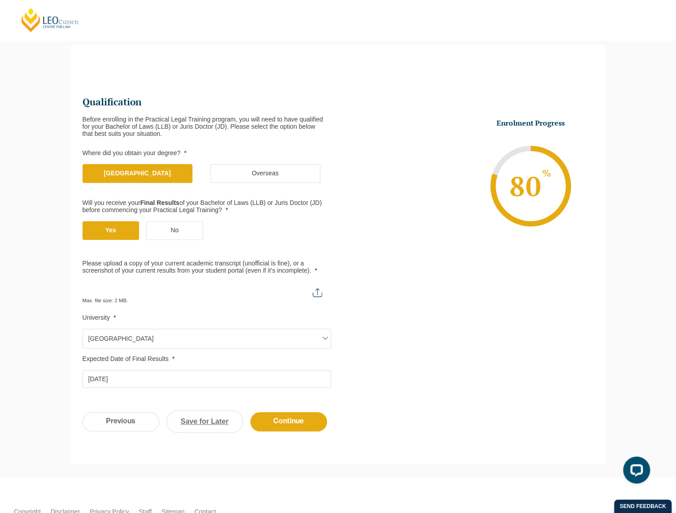
click at [205, 417] on link "Save for Later" at bounding box center [205, 422] width 77 height 22
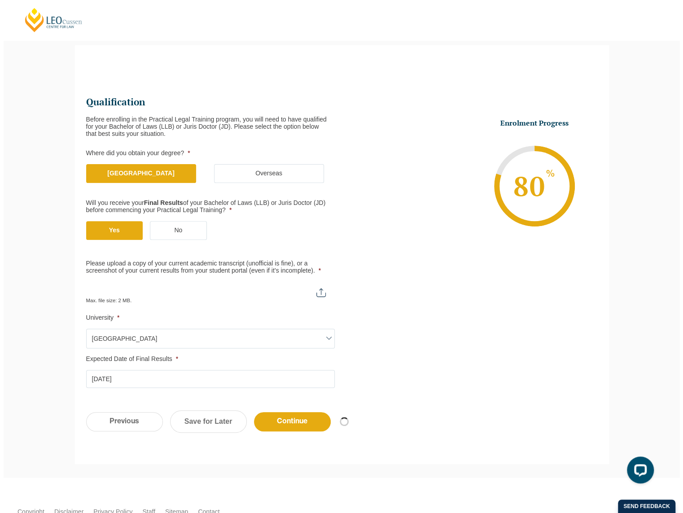
scroll to position [0, 0]
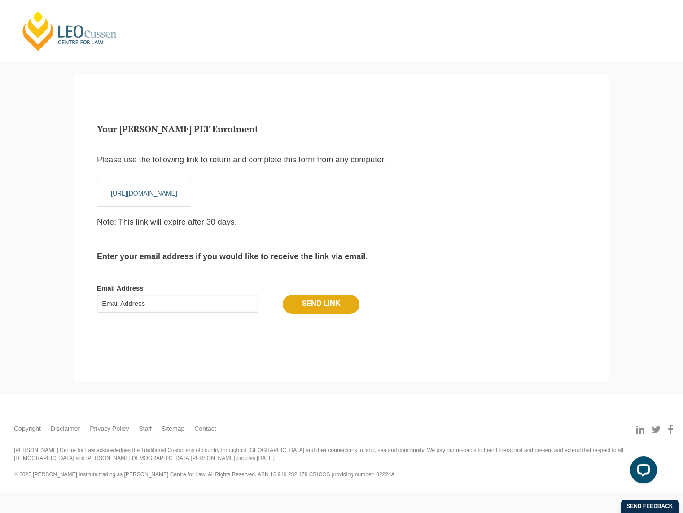
click at [315, 304] on input "Send Link" at bounding box center [321, 304] width 77 height 19
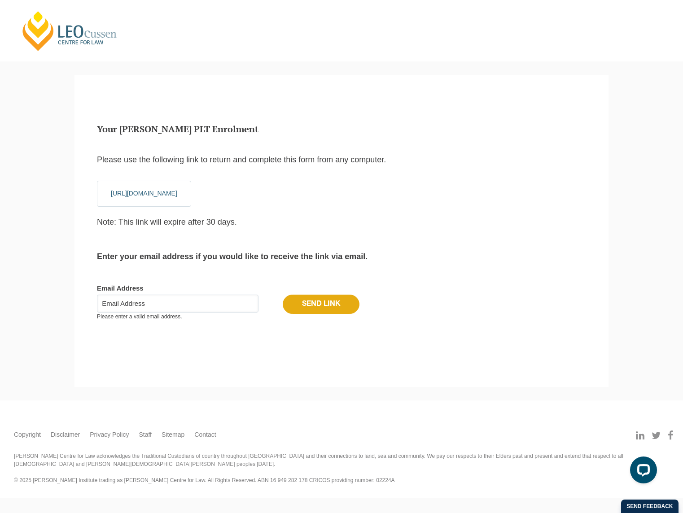
click at [170, 302] on input "Email Address" at bounding box center [178, 304] width 162 height 18
type input "[EMAIL_ADDRESS][DOMAIN_NAME]"
click at [303, 307] on input "Send Link" at bounding box center [321, 304] width 77 height 19
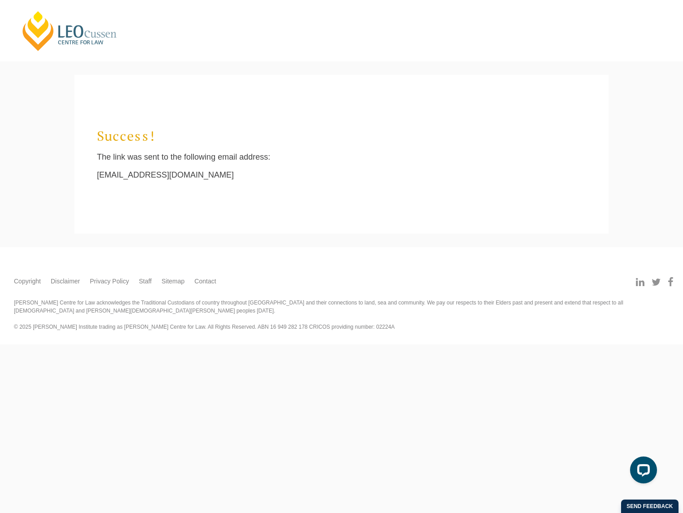
scroll to position [8, 4]
